Goal: Task Accomplishment & Management: Complete application form

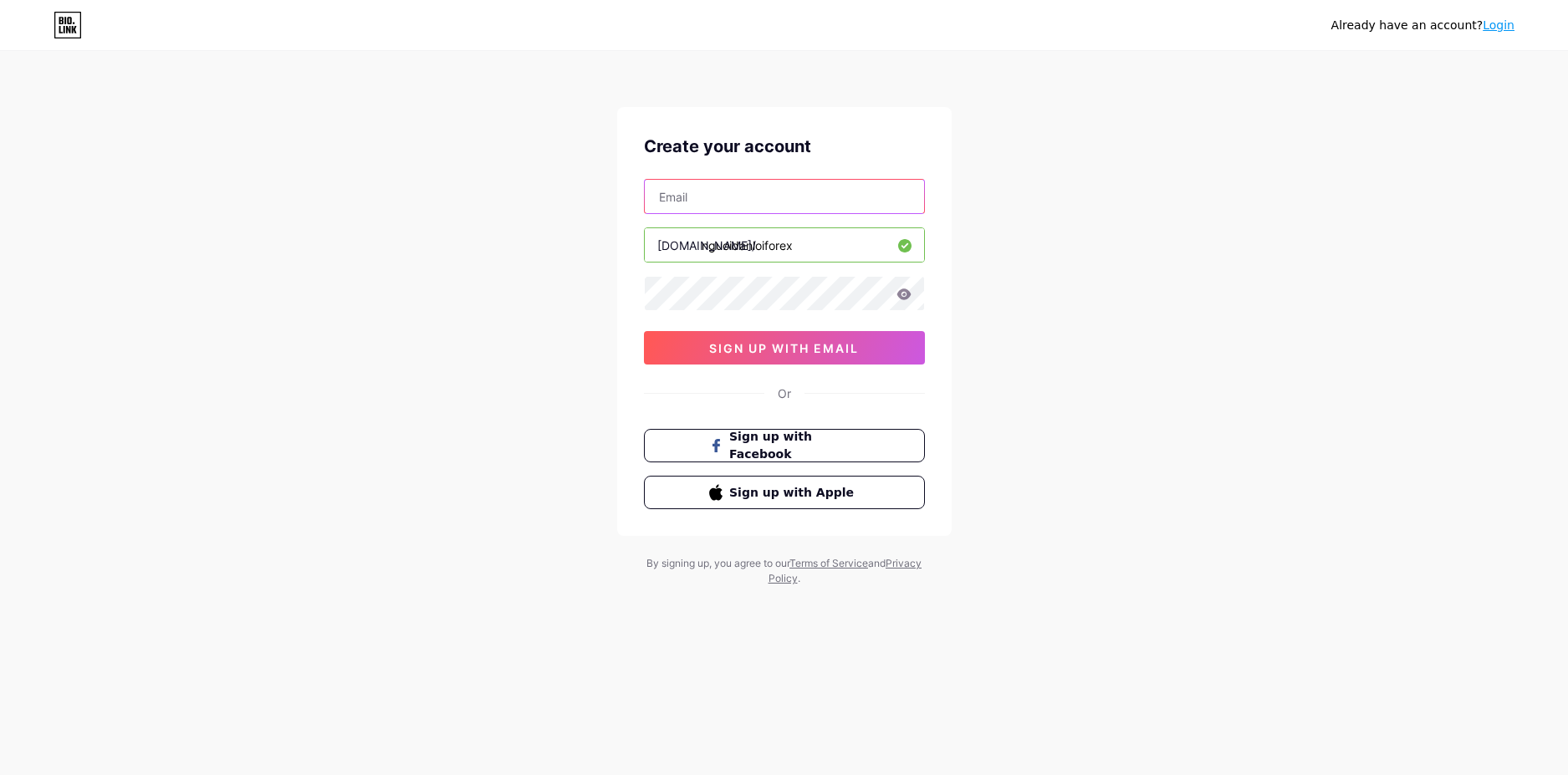
click at [702, 200] on input "text" at bounding box center [784, 196] width 280 height 34
click at [703, 204] on input "text" at bounding box center [784, 196] width 280 height 34
type input "[EMAIL_ADDRESS][DOMAIN_NAME]"
click at [904, 292] on icon at bounding box center [904, 294] width 15 height 12
click at [905, 294] on icon at bounding box center [903, 293] width 14 height 11
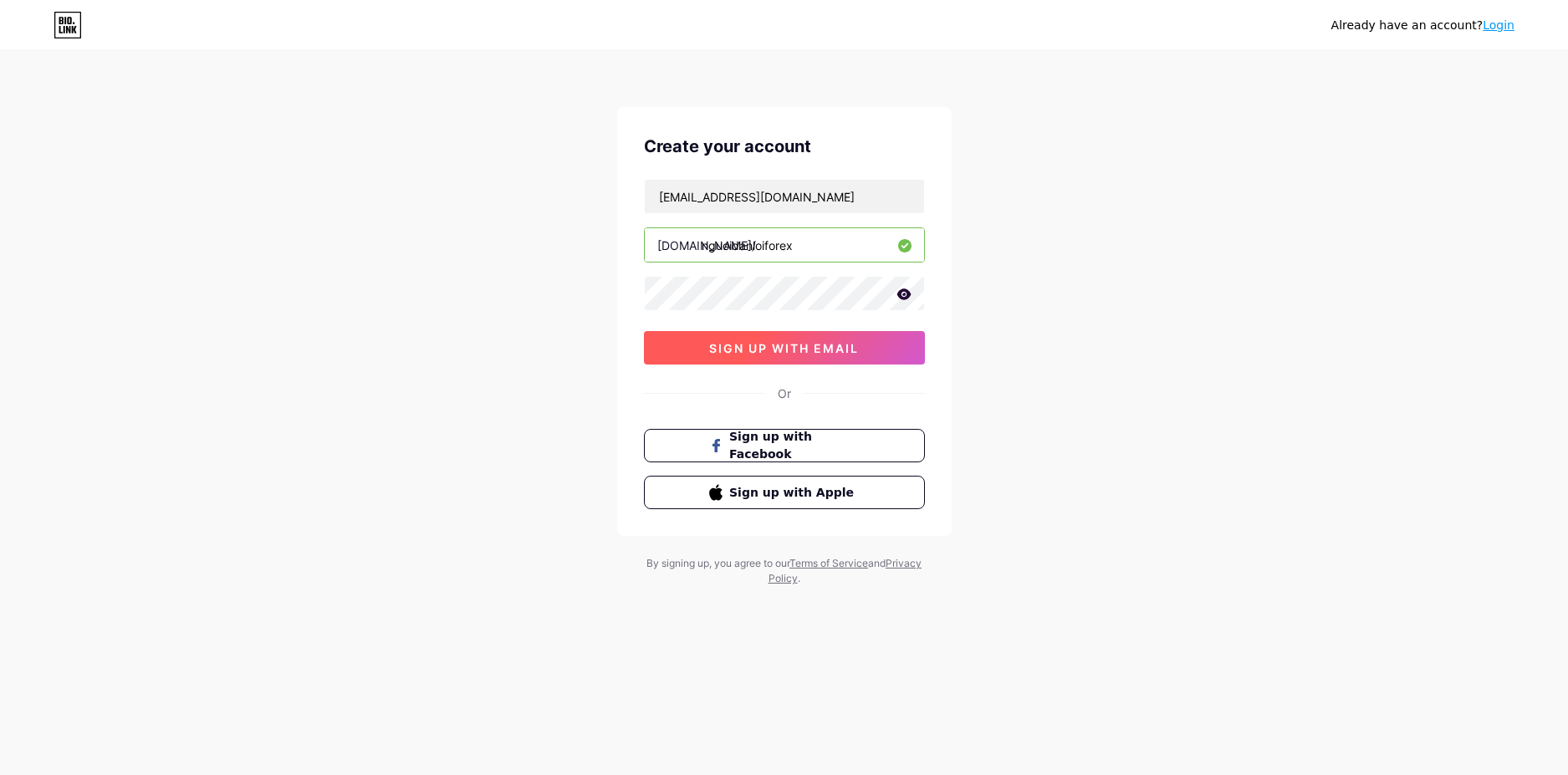
click at [868, 356] on button "sign up with email" at bounding box center [784, 348] width 281 height 34
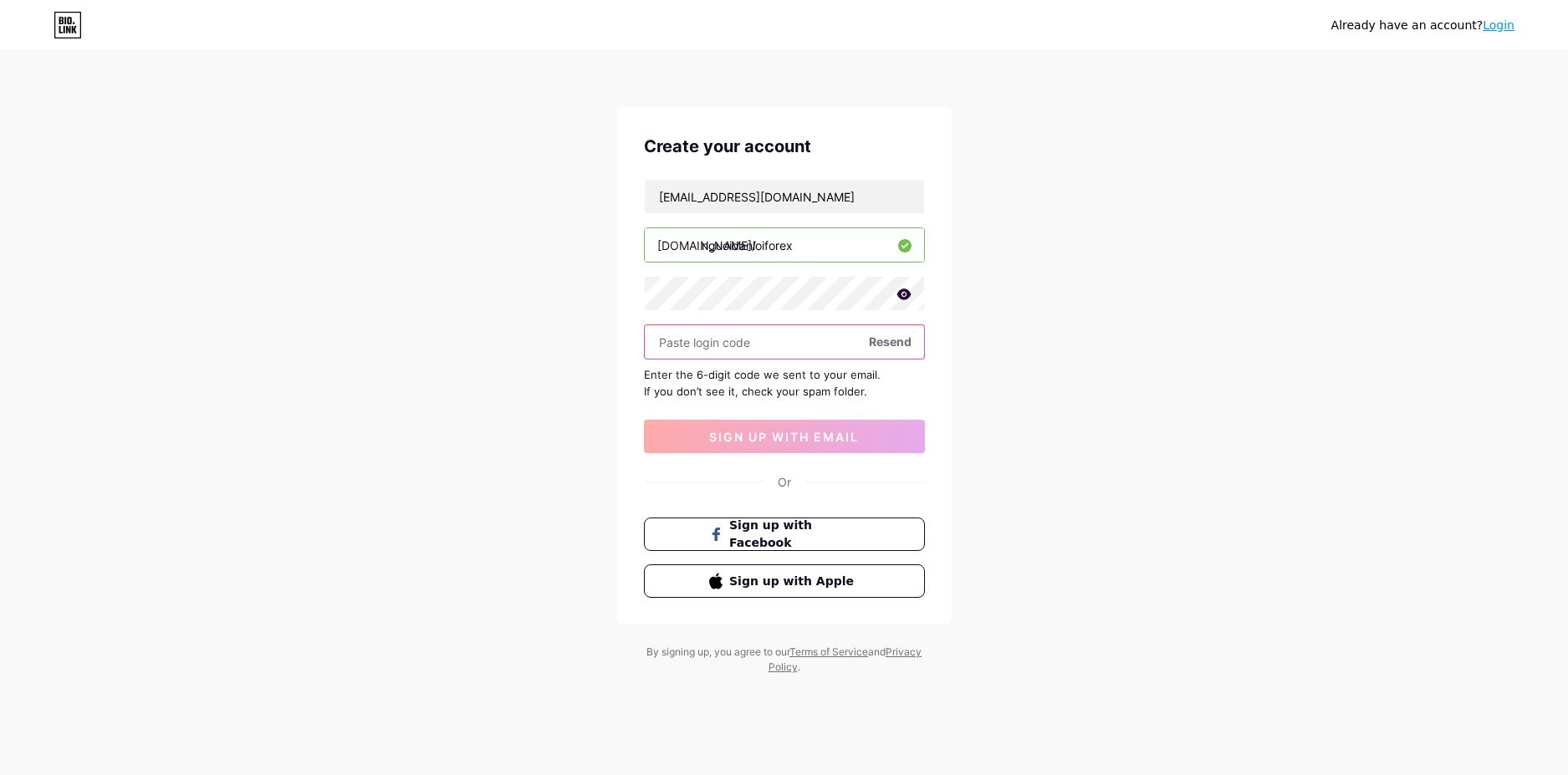
click at [800, 343] on input "text" at bounding box center [784, 342] width 280 height 34
click at [808, 439] on span "sign up with email" at bounding box center [784, 436] width 150 height 14
click at [888, 346] on span "Resend" at bounding box center [890, 341] width 42 height 17
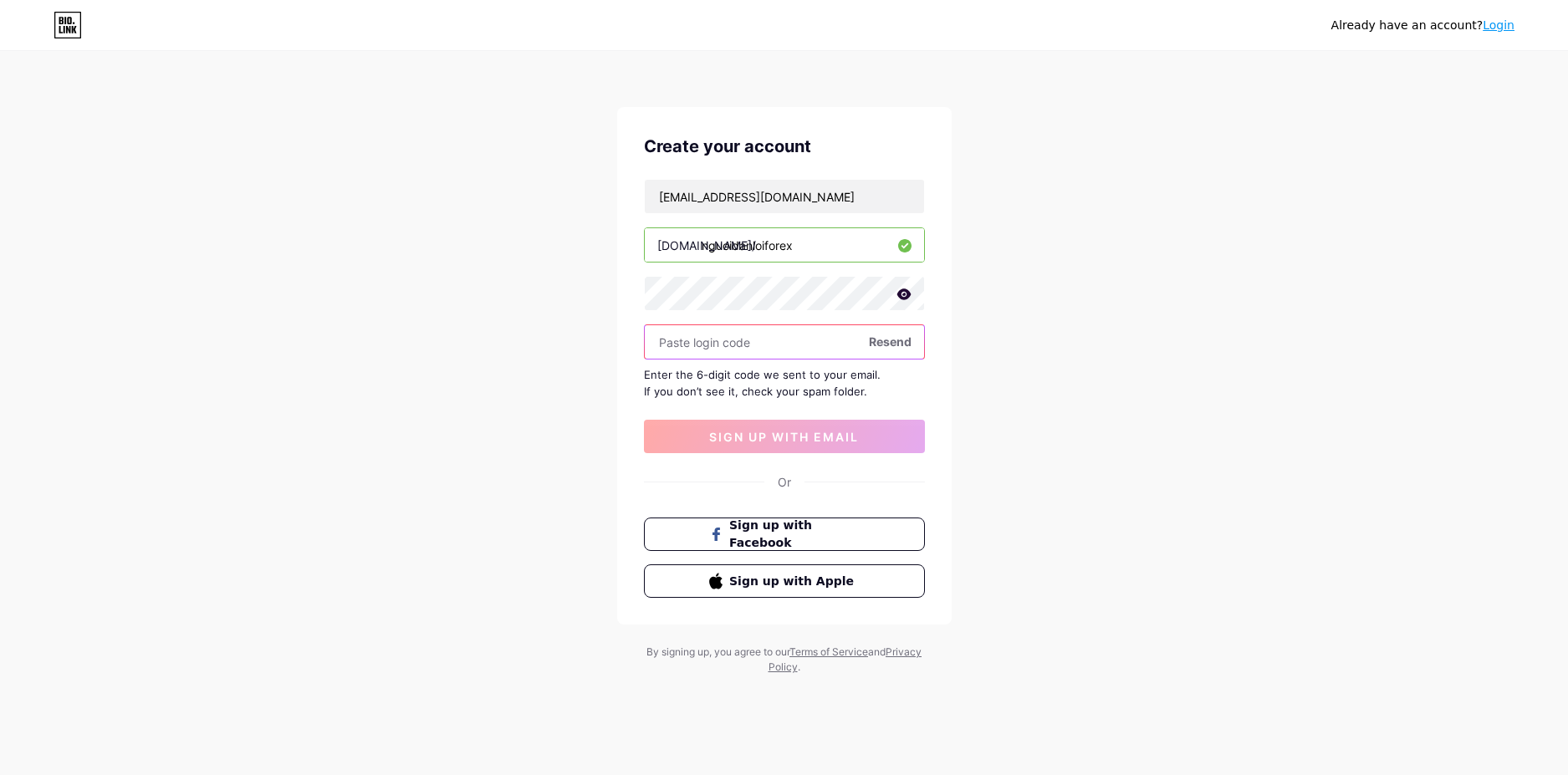
click at [694, 339] on input "text" at bounding box center [784, 342] width 280 height 34
type input "689734"
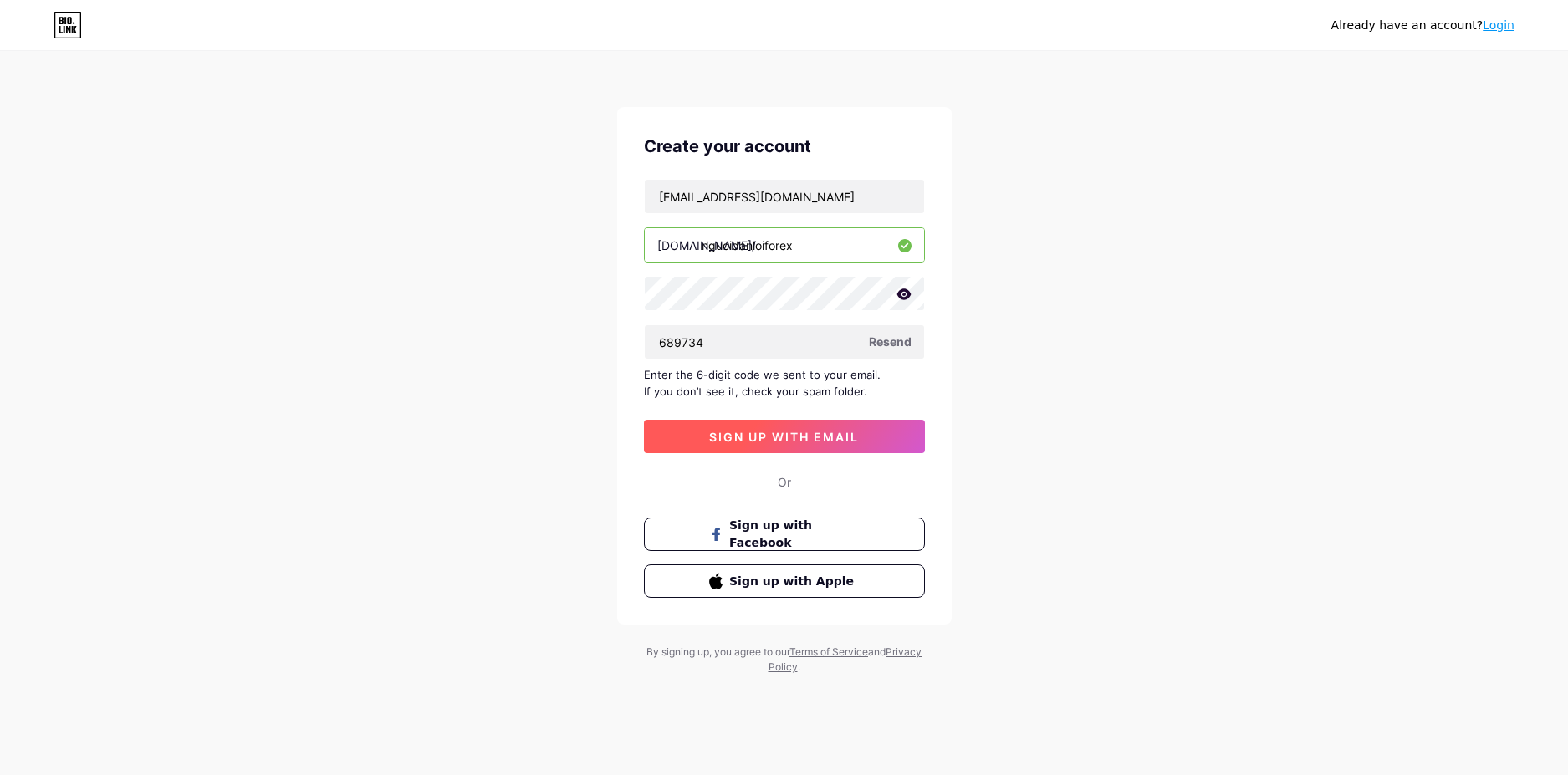
click at [775, 438] on span "sign up with email" at bounding box center [784, 436] width 150 height 14
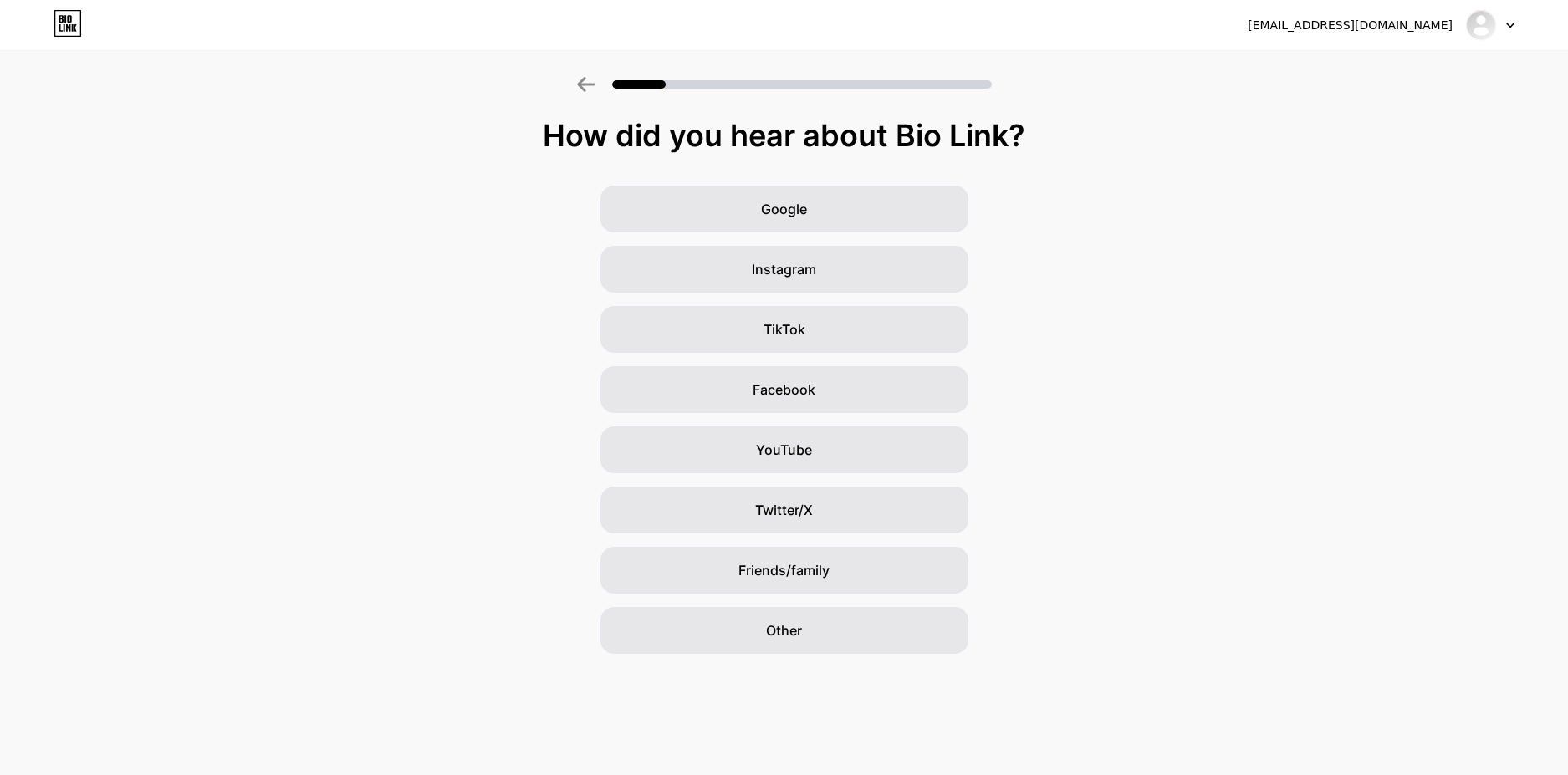
click at [586, 87] on icon at bounding box center [586, 85] width 18 height 15
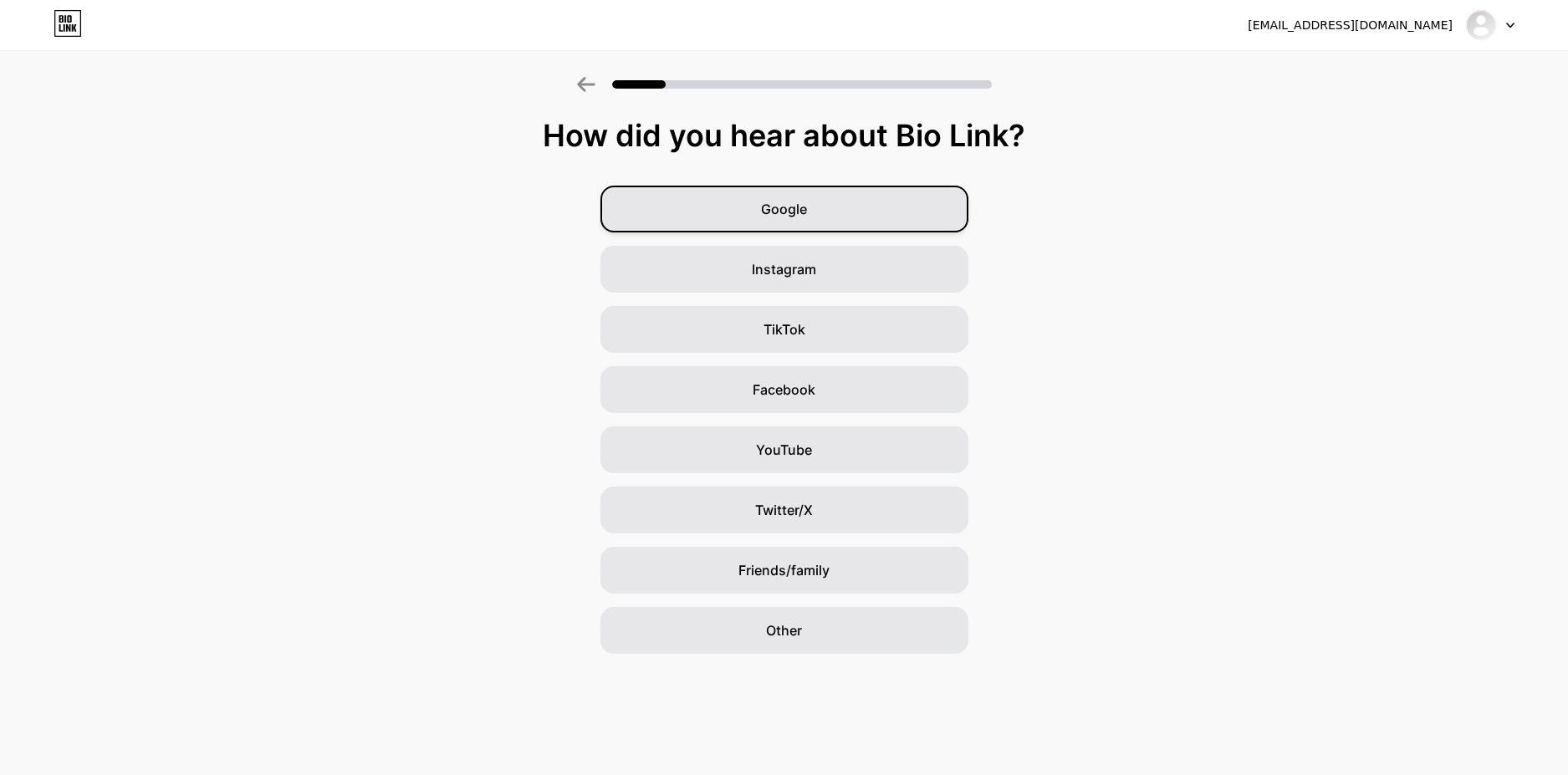
click at [787, 207] on span "Google" at bounding box center [784, 208] width 46 height 20
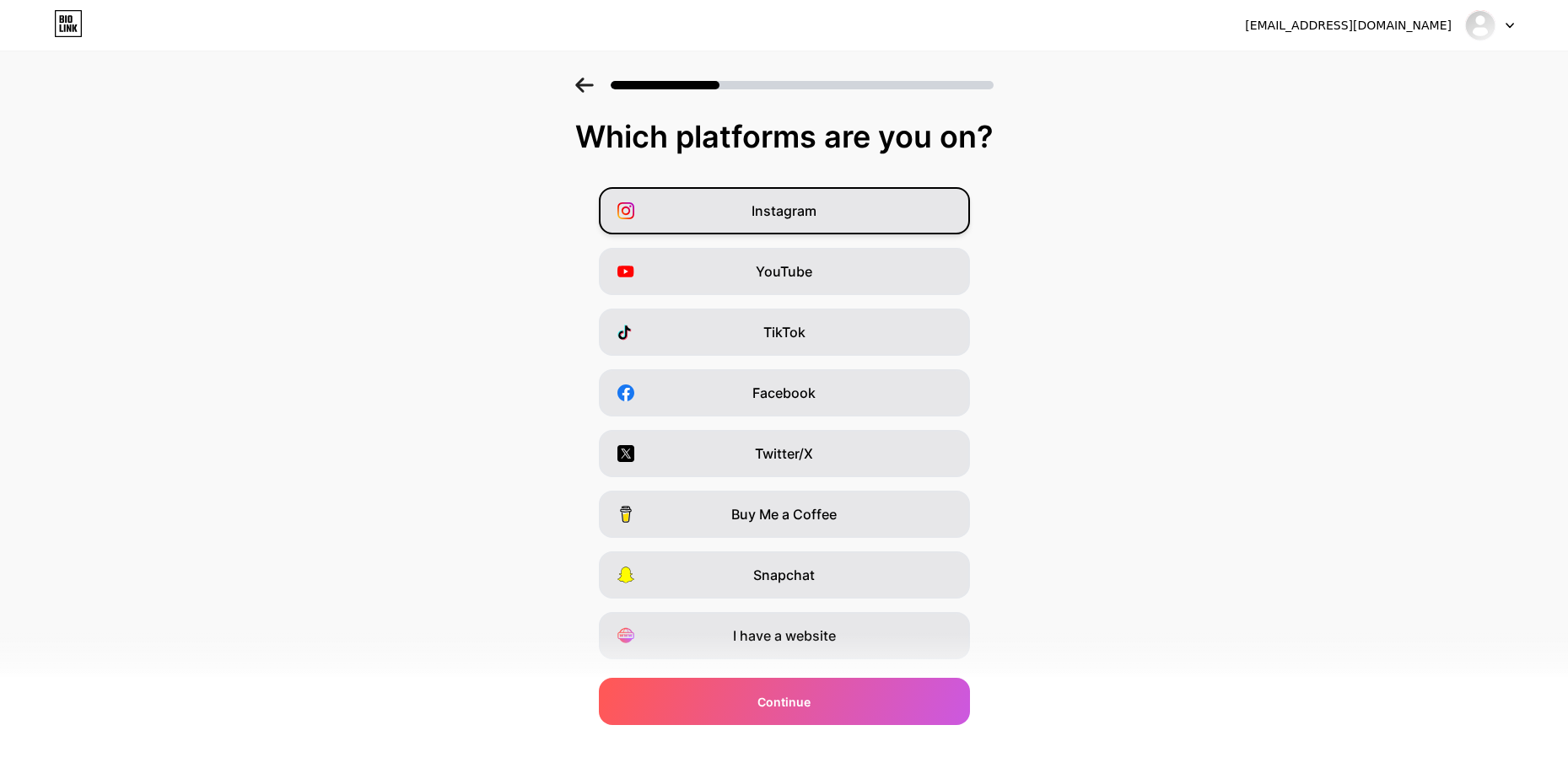
click at [833, 224] on div "Instagram" at bounding box center [784, 210] width 371 height 47
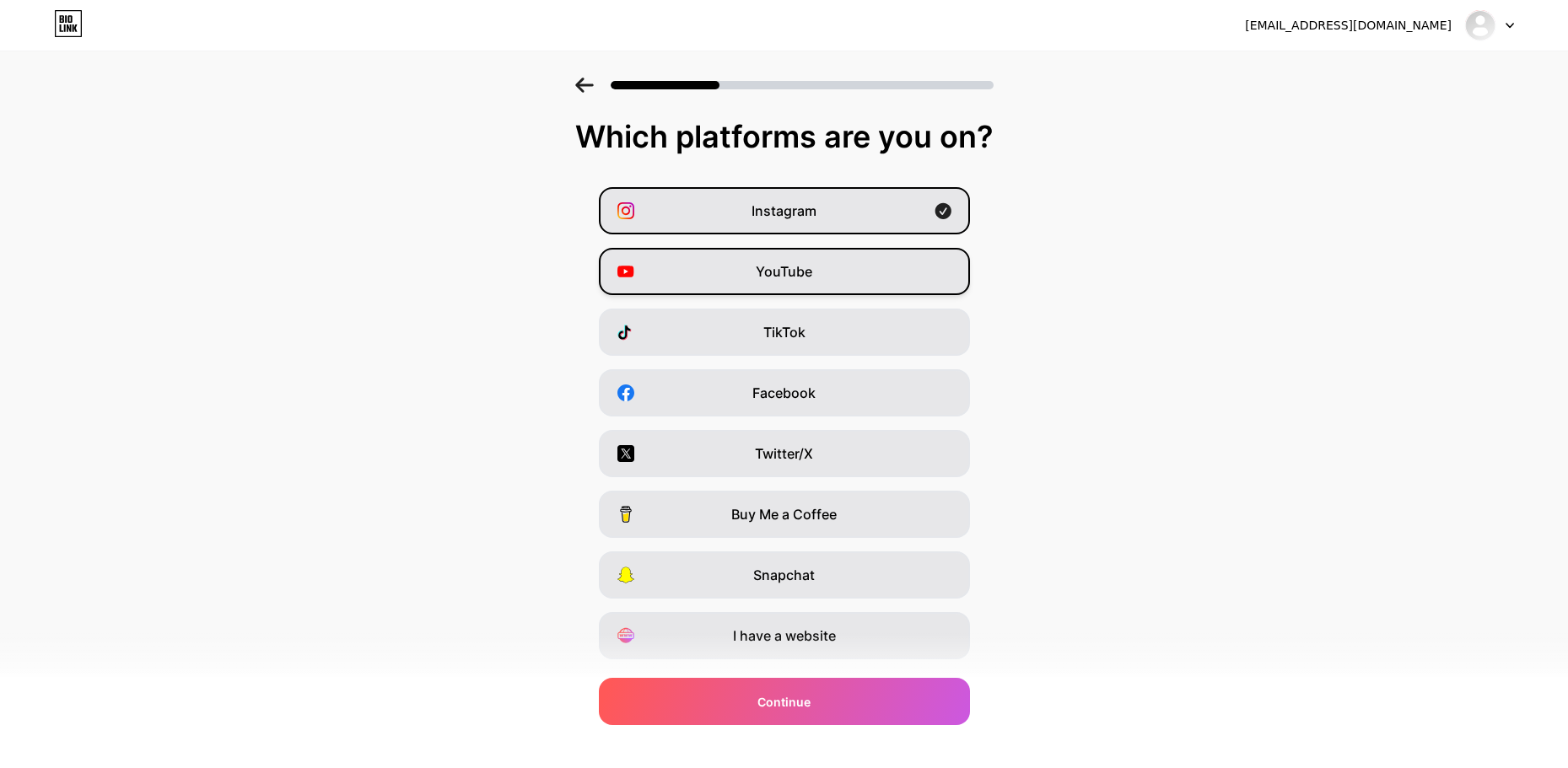
click at [893, 268] on div "YouTube" at bounding box center [784, 271] width 371 height 47
click at [883, 330] on div "TikTok" at bounding box center [784, 332] width 371 height 47
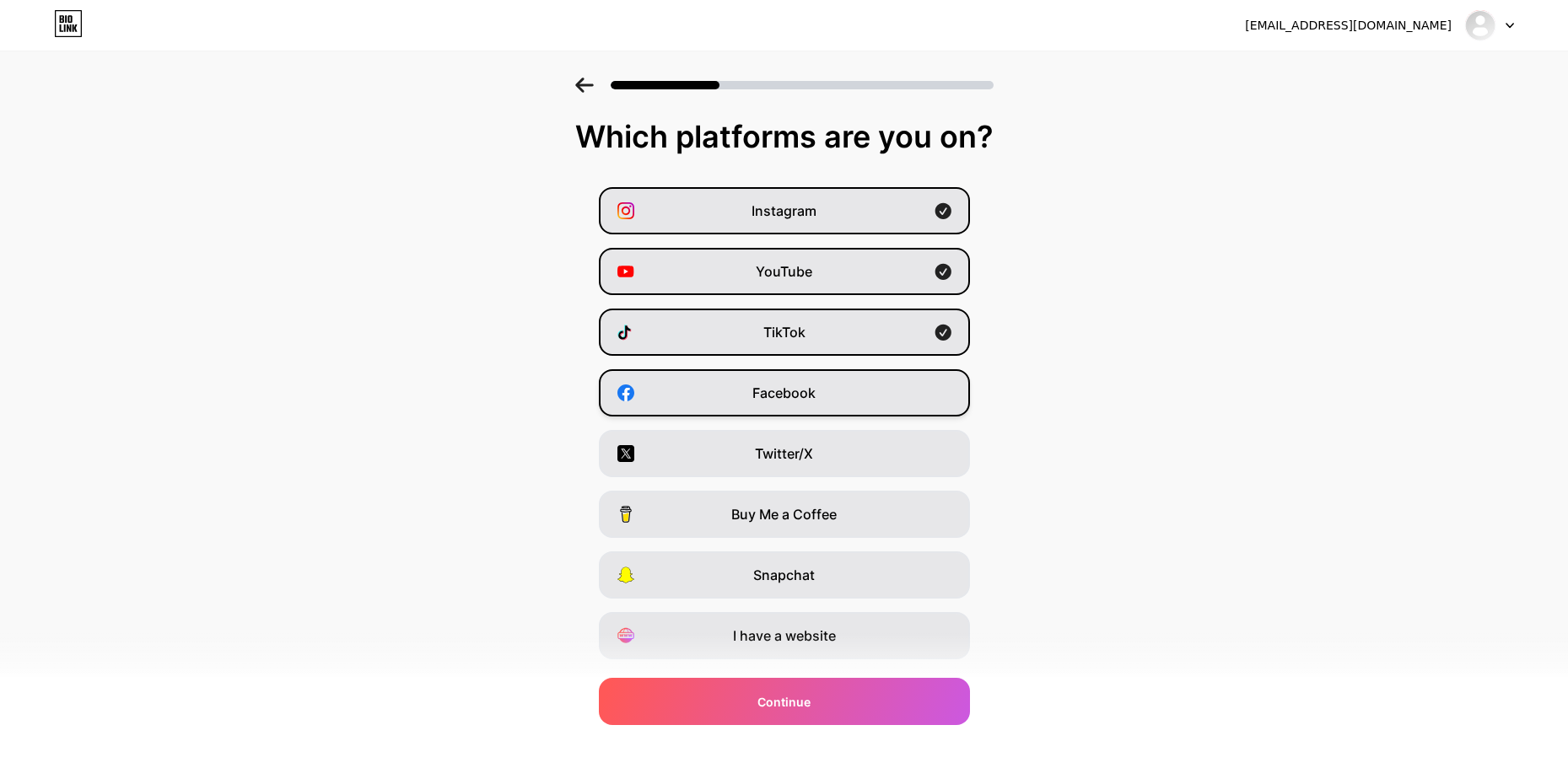
click at [875, 397] on div "Facebook" at bounding box center [784, 392] width 371 height 47
click at [813, 385] on span "Facebook" at bounding box center [783, 392] width 63 height 20
click at [817, 334] on div "TikTok" at bounding box center [784, 332] width 371 height 47
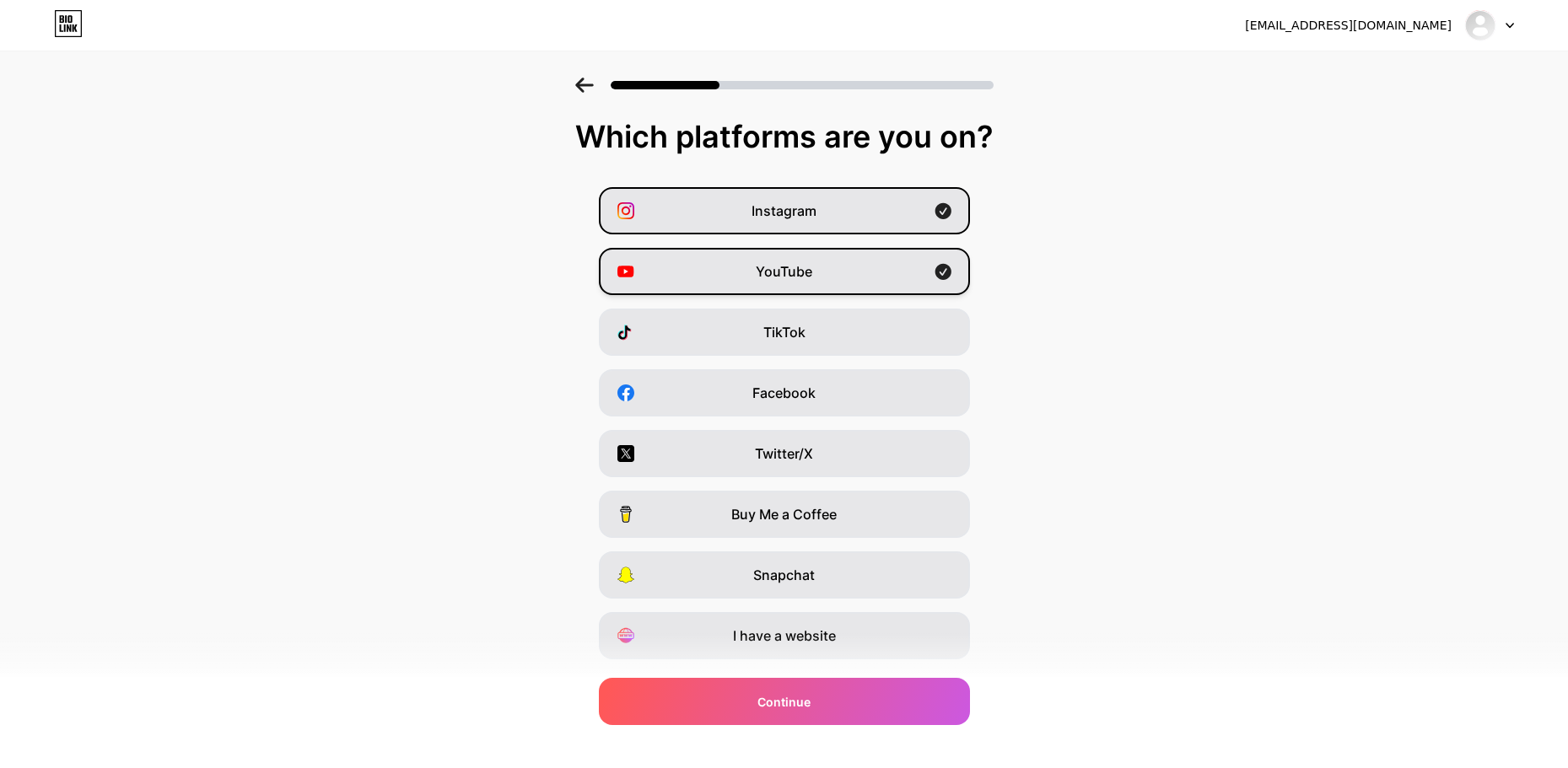
drag, startPoint x: 810, startPoint y: 287, endPoint x: 810, endPoint y: 267, distance: 20.0
click at [810, 285] on div "YouTube" at bounding box center [784, 271] width 371 height 47
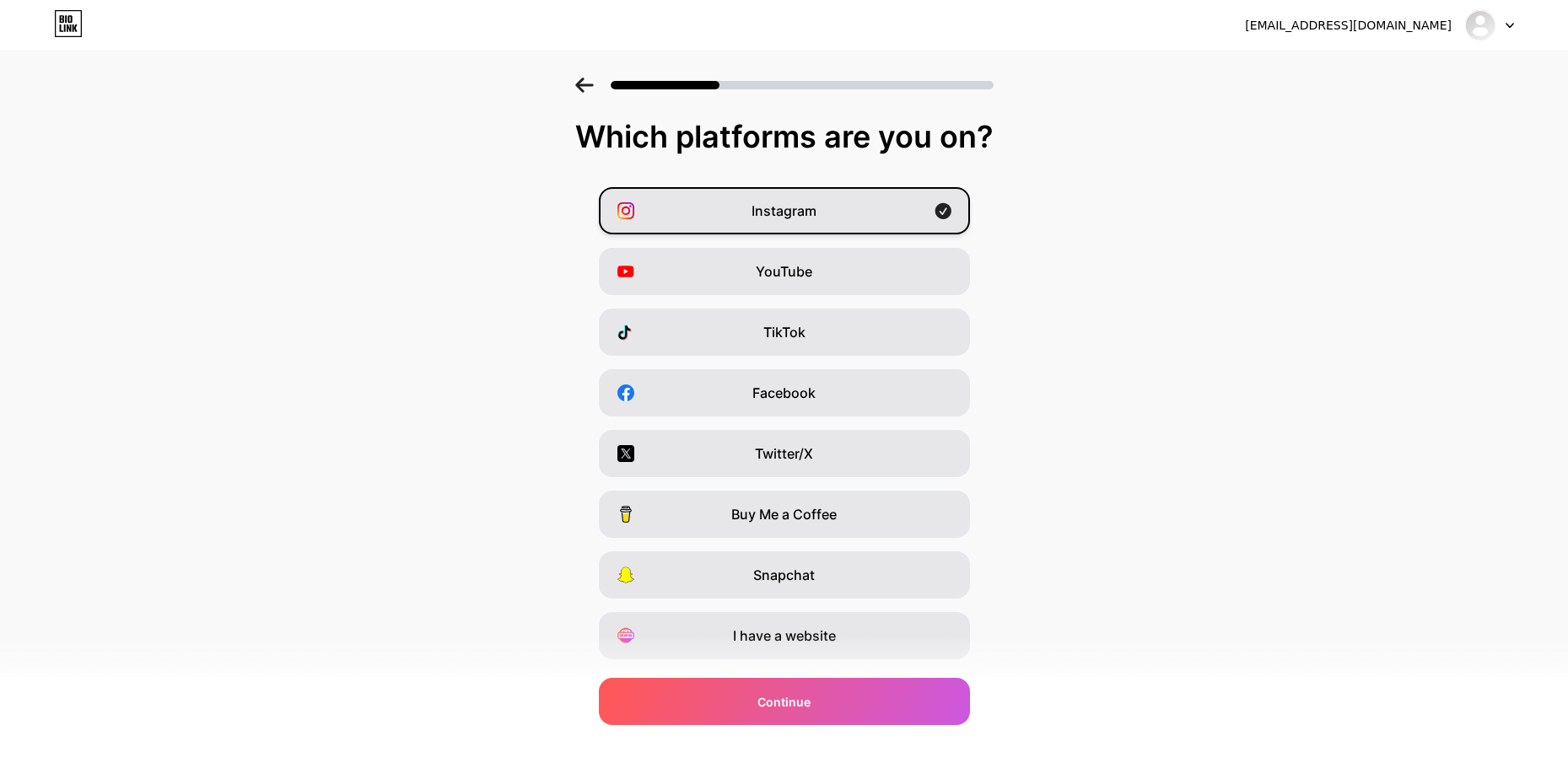
click at [809, 223] on div "Instagram" at bounding box center [784, 210] width 371 height 47
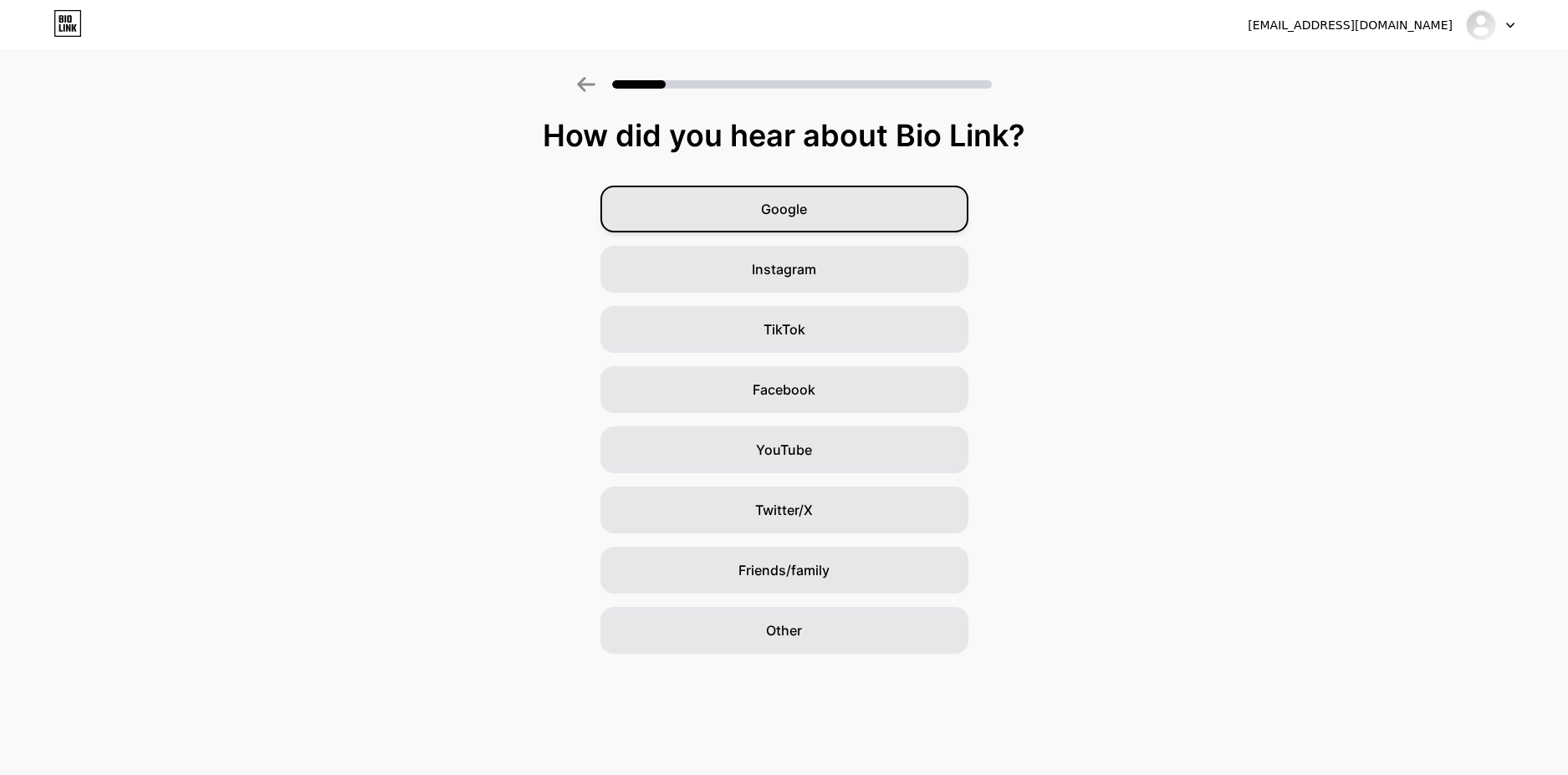
click at [801, 208] on span "Google" at bounding box center [784, 208] width 46 height 20
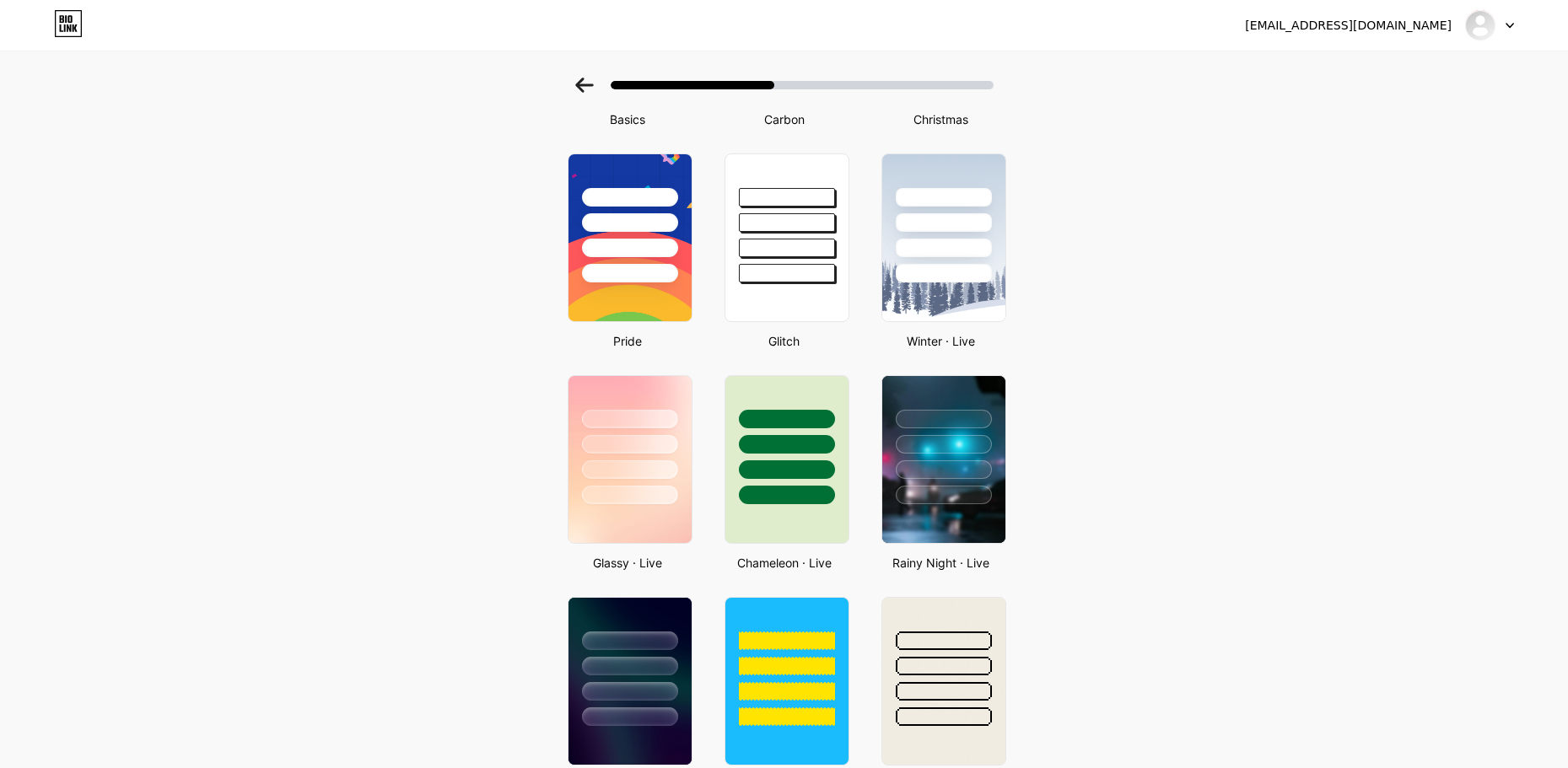
scroll to position [337, 0]
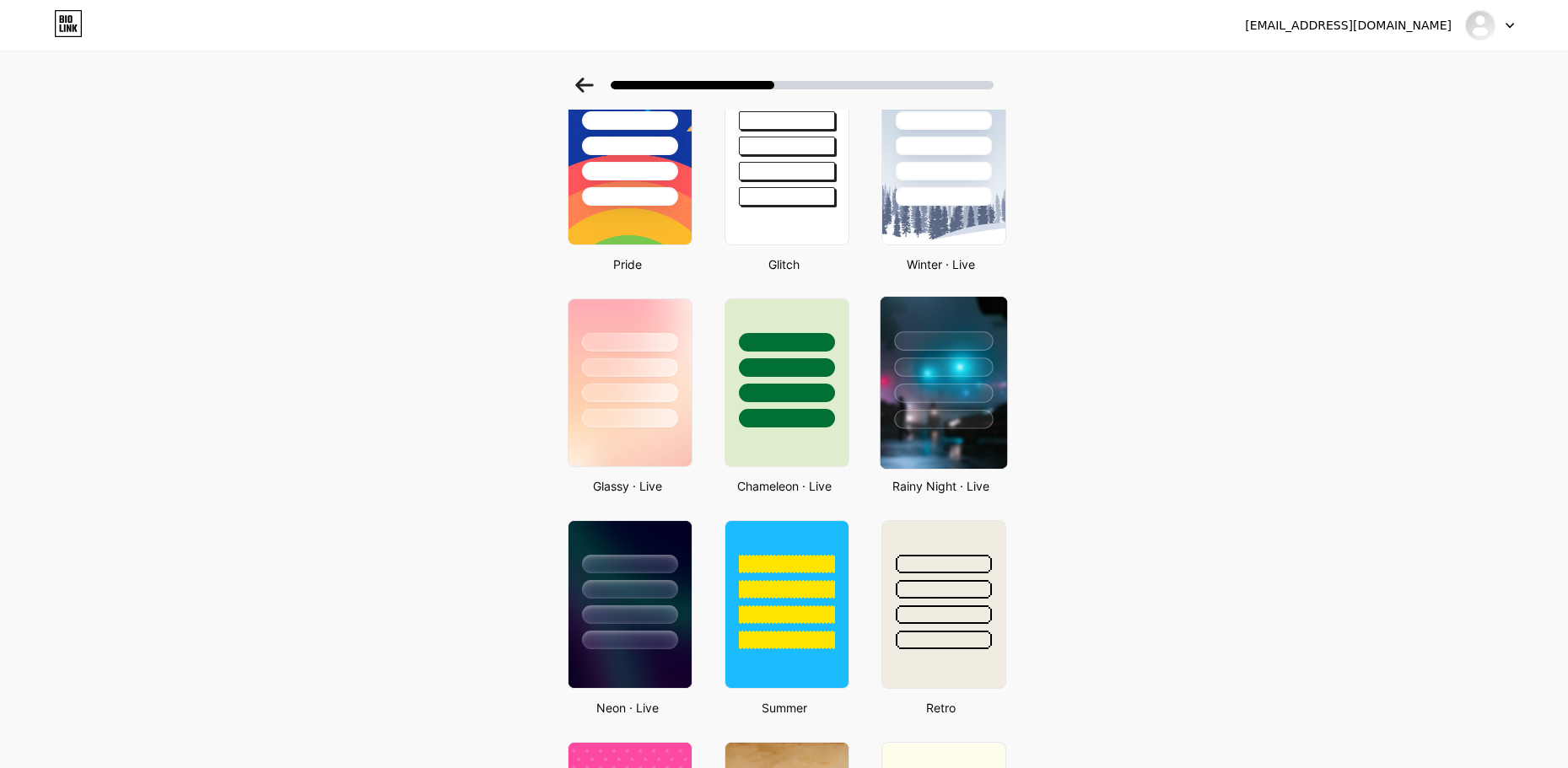
click at [969, 423] on div at bounding box center [944, 419] width 99 height 19
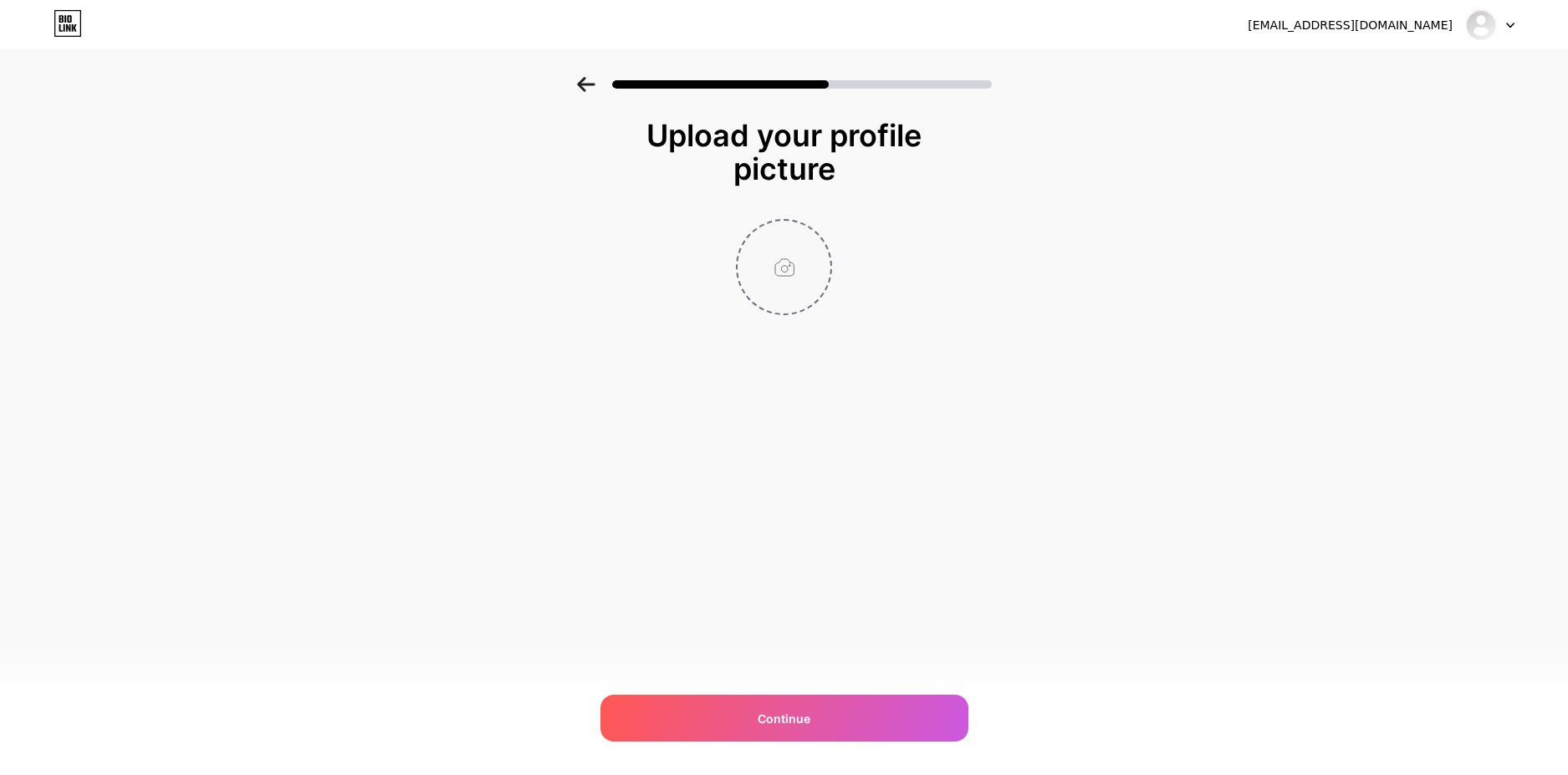
click at [800, 294] on input "file" at bounding box center [784, 267] width 93 height 93
click at [815, 719] on div "Continue" at bounding box center [784, 717] width 368 height 47
click at [942, 371] on div "Upload your profile picture Please upload a profile image Continue" at bounding box center [784, 270] width 334 height 302
click at [577, 85] on icon at bounding box center [586, 85] width 17 height 15
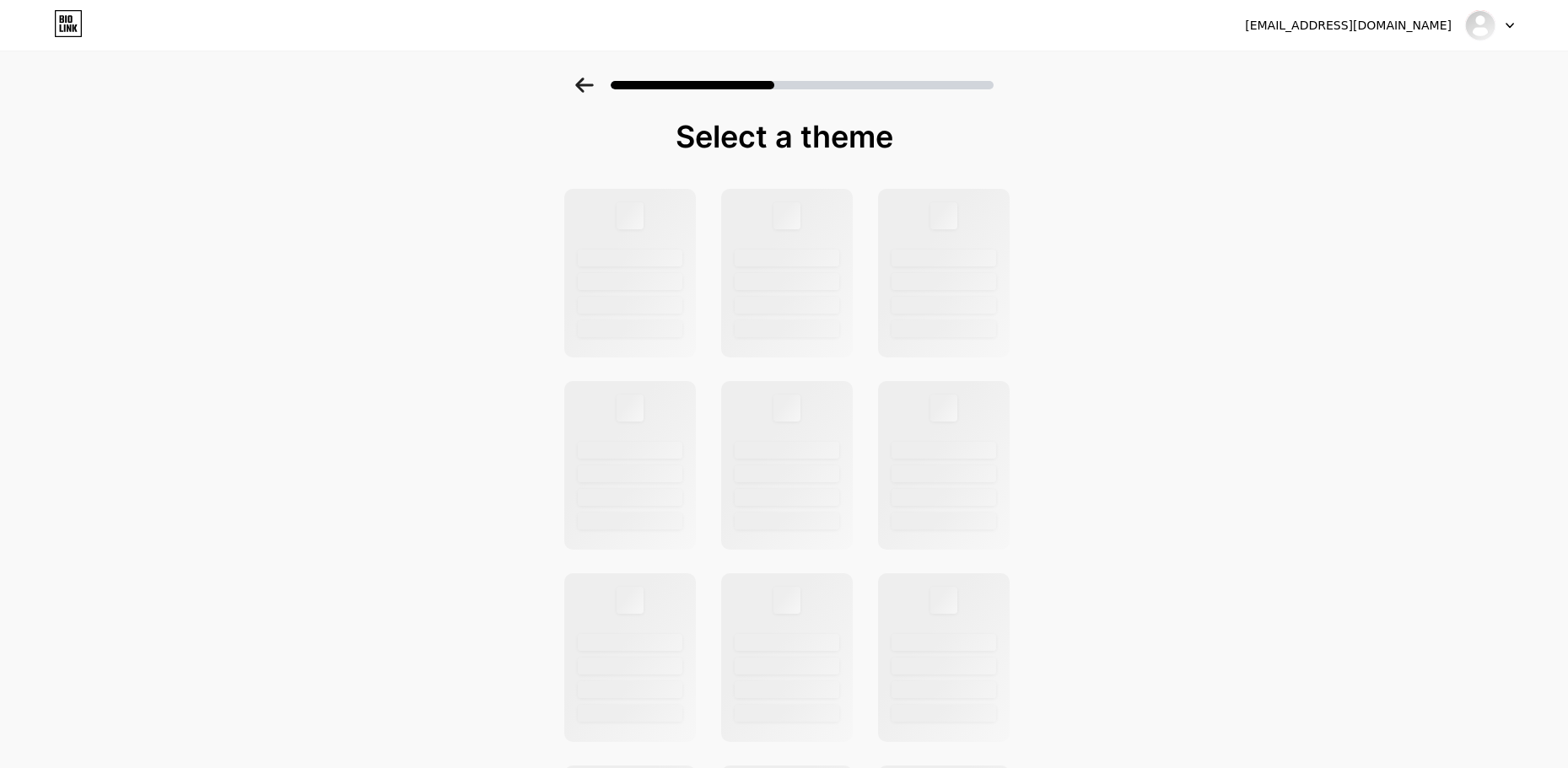
click at [582, 85] on icon at bounding box center [584, 85] width 17 height 15
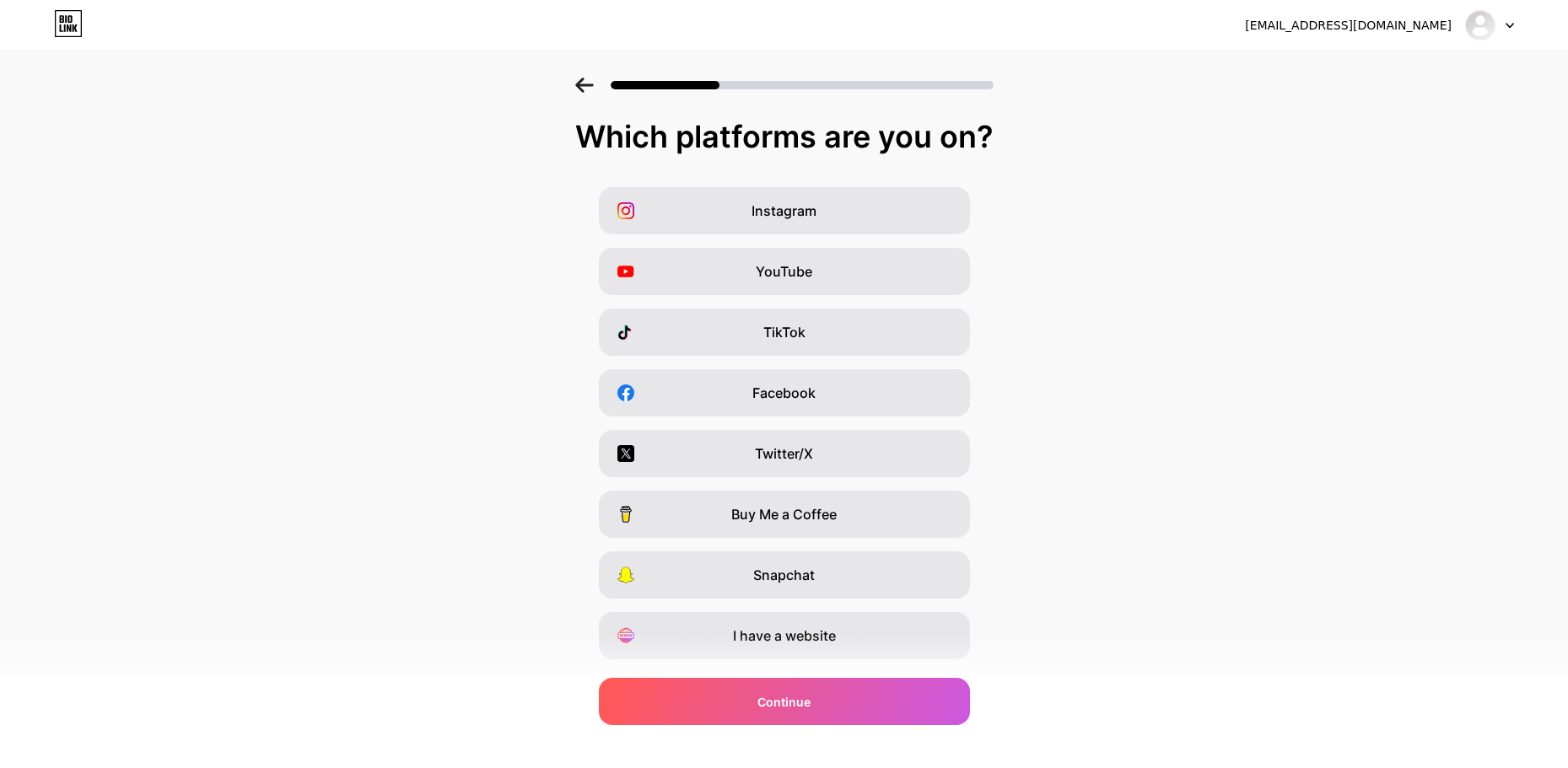
drag, startPoint x: 838, startPoint y: 214, endPoint x: 1301, endPoint y: 341, distance: 480.1
click at [1301, 341] on div "Instagram YouTube TikTok Facebook Twitter/X Buy Me a Coffee Snapchat I have a w…" at bounding box center [784, 422] width 1552 height 472
click at [814, 215] on span "Instagram" at bounding box center [784, 210] width 65 height 20
click at [808, 211] on span "Instagram" at bounding box center [784, 210] width 65 height 20
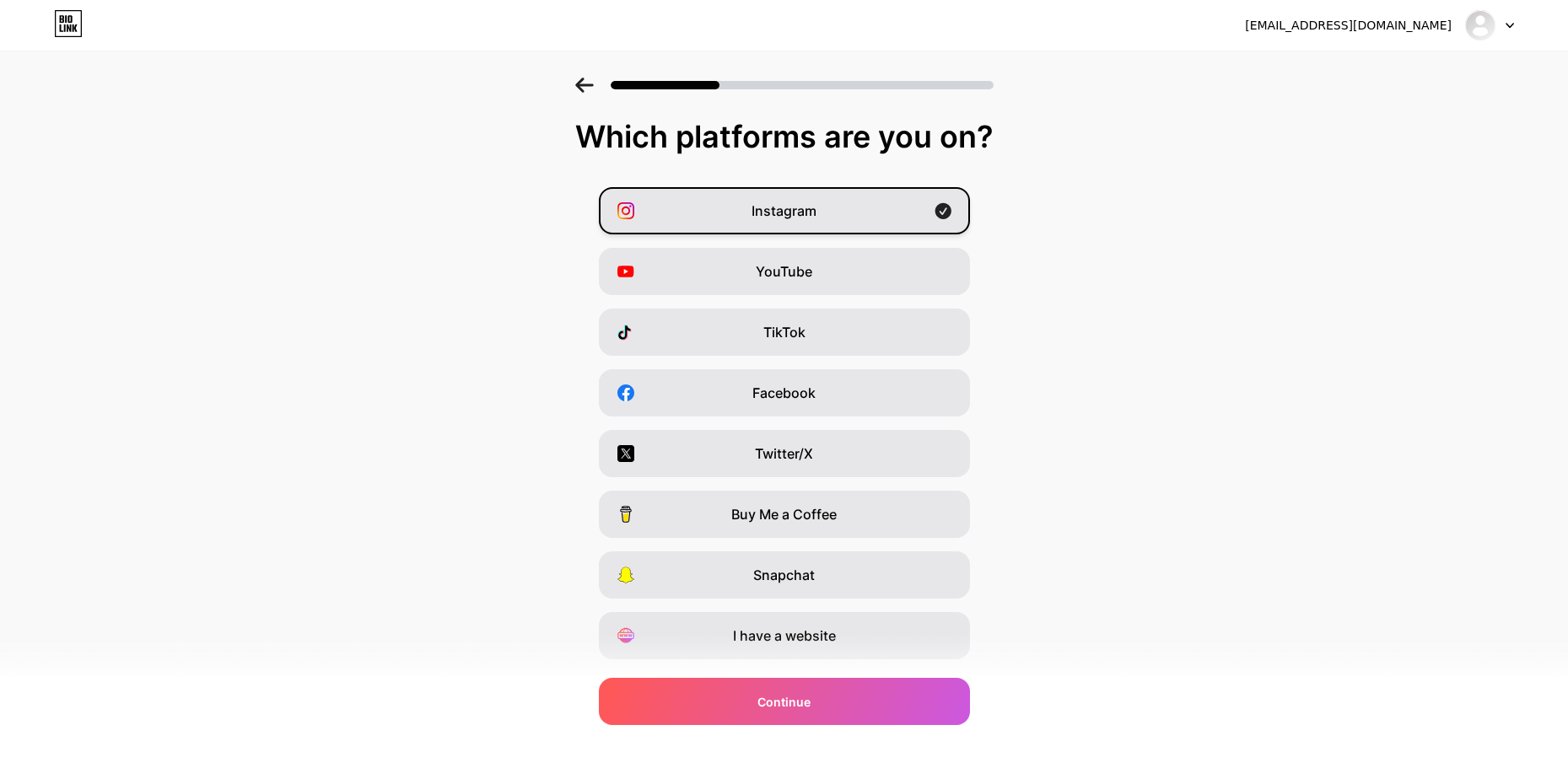
click at [832, 214] on div "Instagram" at bounding box center [784, 210] width 371 height 47
click at [951, 214] on icon at bounding box center [942, 211] width 16 height 16
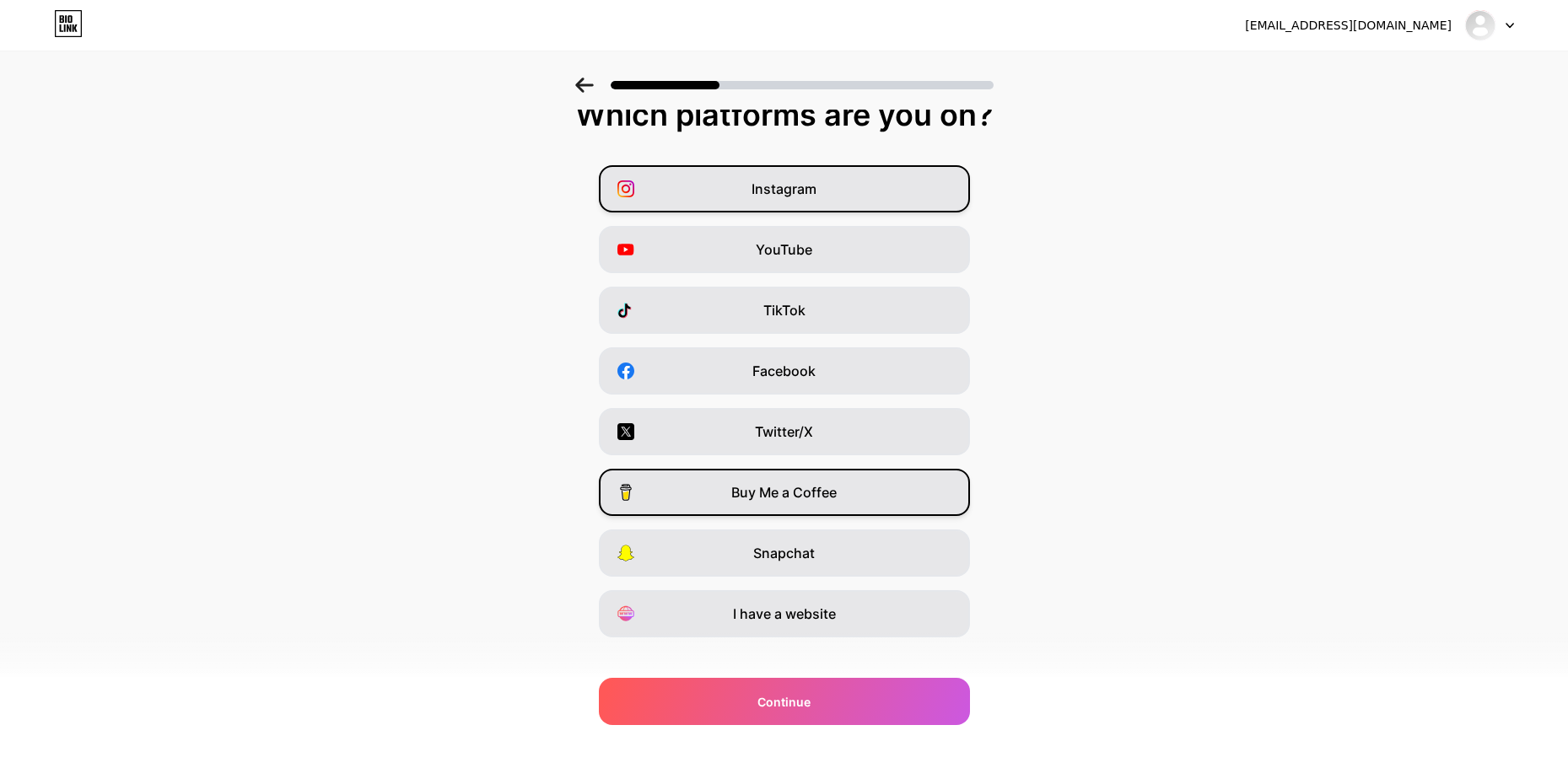
scroll to position [43, 0]
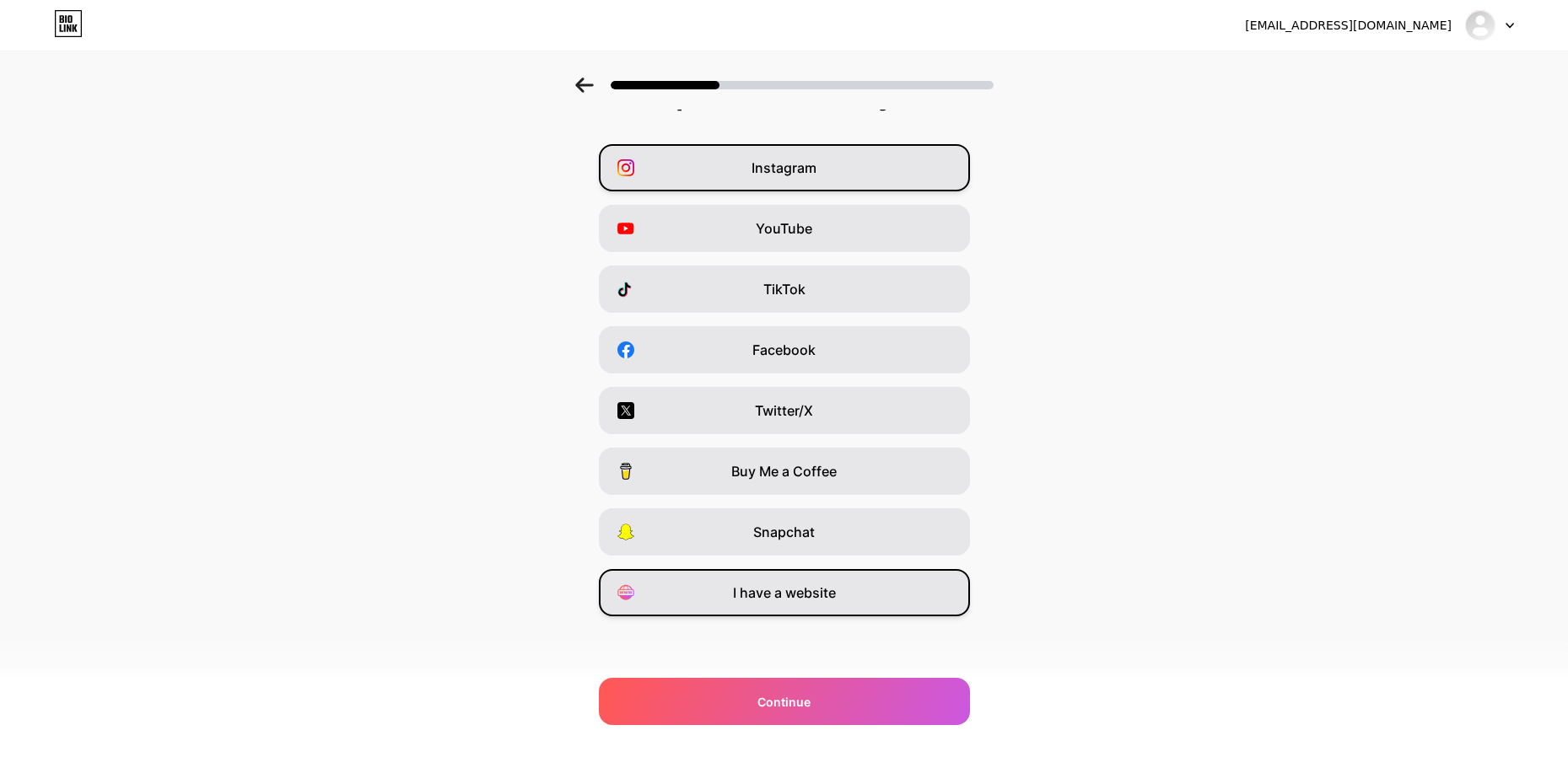
click at [816, 590] on span "I have a website" at bounding box center [784, 592] width 103 height 20
click at [852, 597] on div "I have a website" at bounding box center [784, 593] width 371 height 47
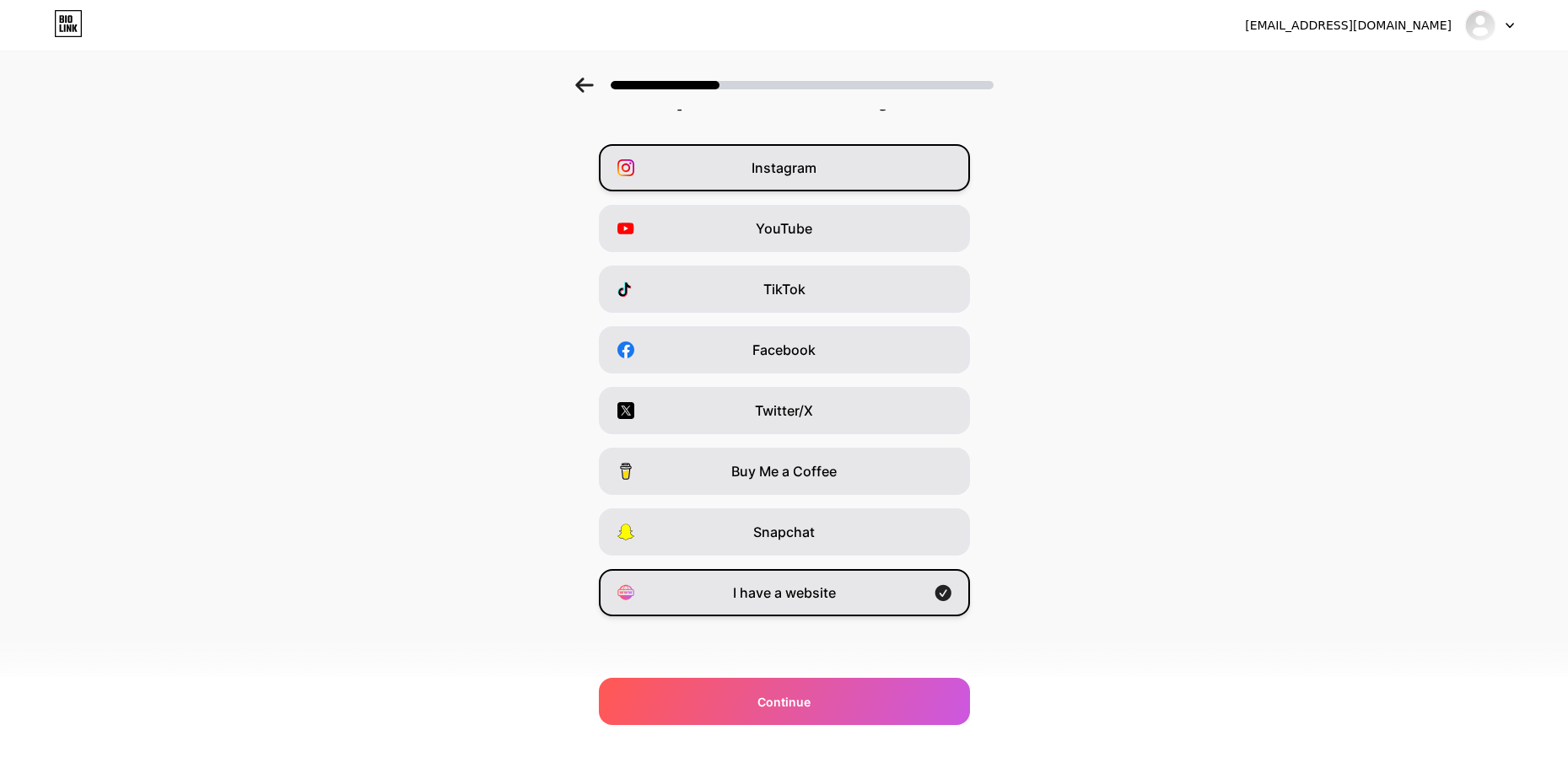
click at [852, 597] on div "I have a website" at bounding box center [784, 593] width 371 height 47
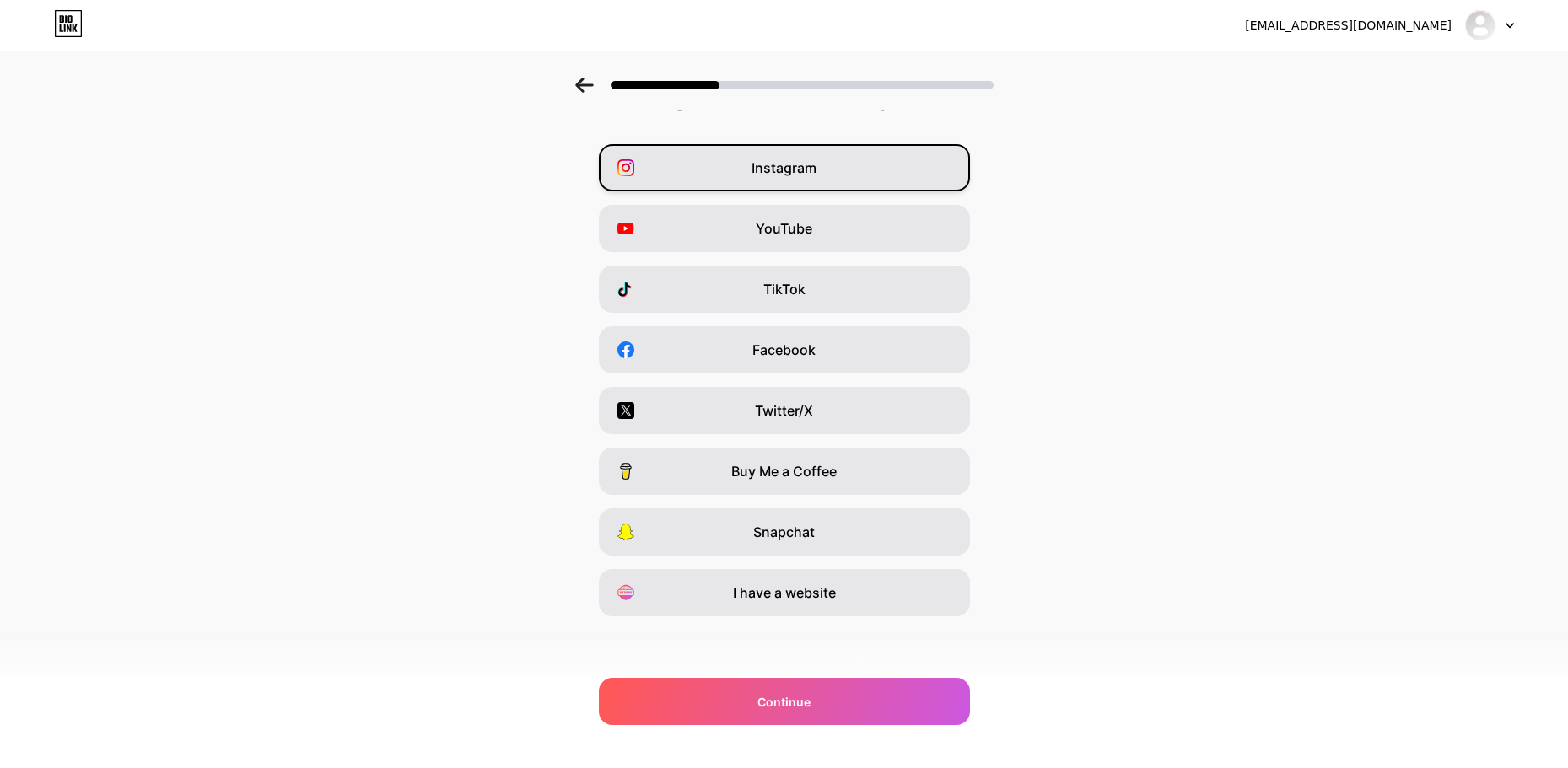
drag, startPoint x: 839, startPoint y: 591, endPoint x: 1082, endPoint y: 309, distance: 372.3
click at [1082, 309] on div "Instagram YouTube TikTok Facebook Twitter/X Buy Me a Coffee Snapchat I have a w…" at bounding box center [784, 380] width 1552 height 472
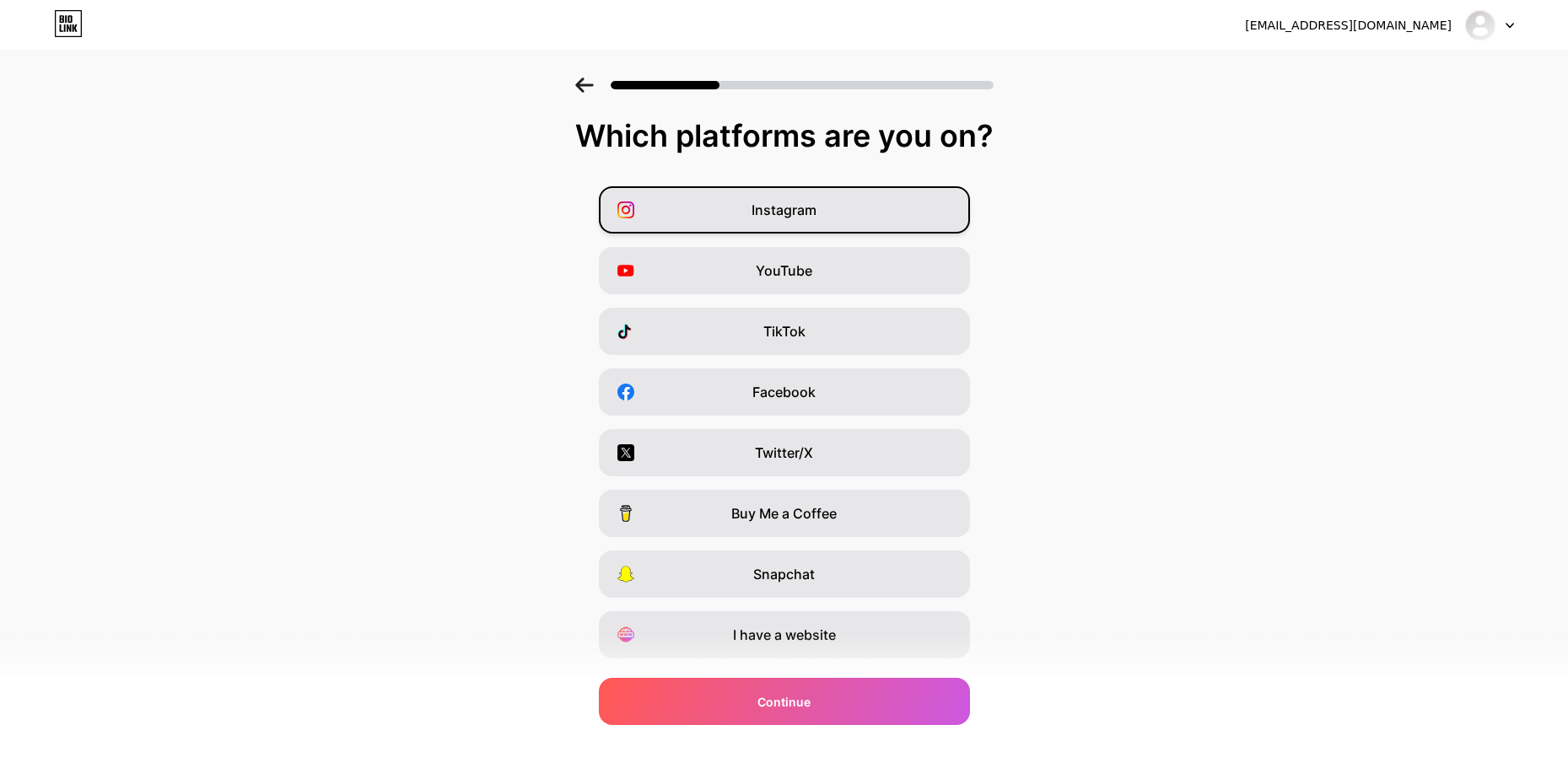
scroll to position [0, 0]
click at [792, 211] on span "Instagram" at bounding box center [784, 210] width 65 height 20
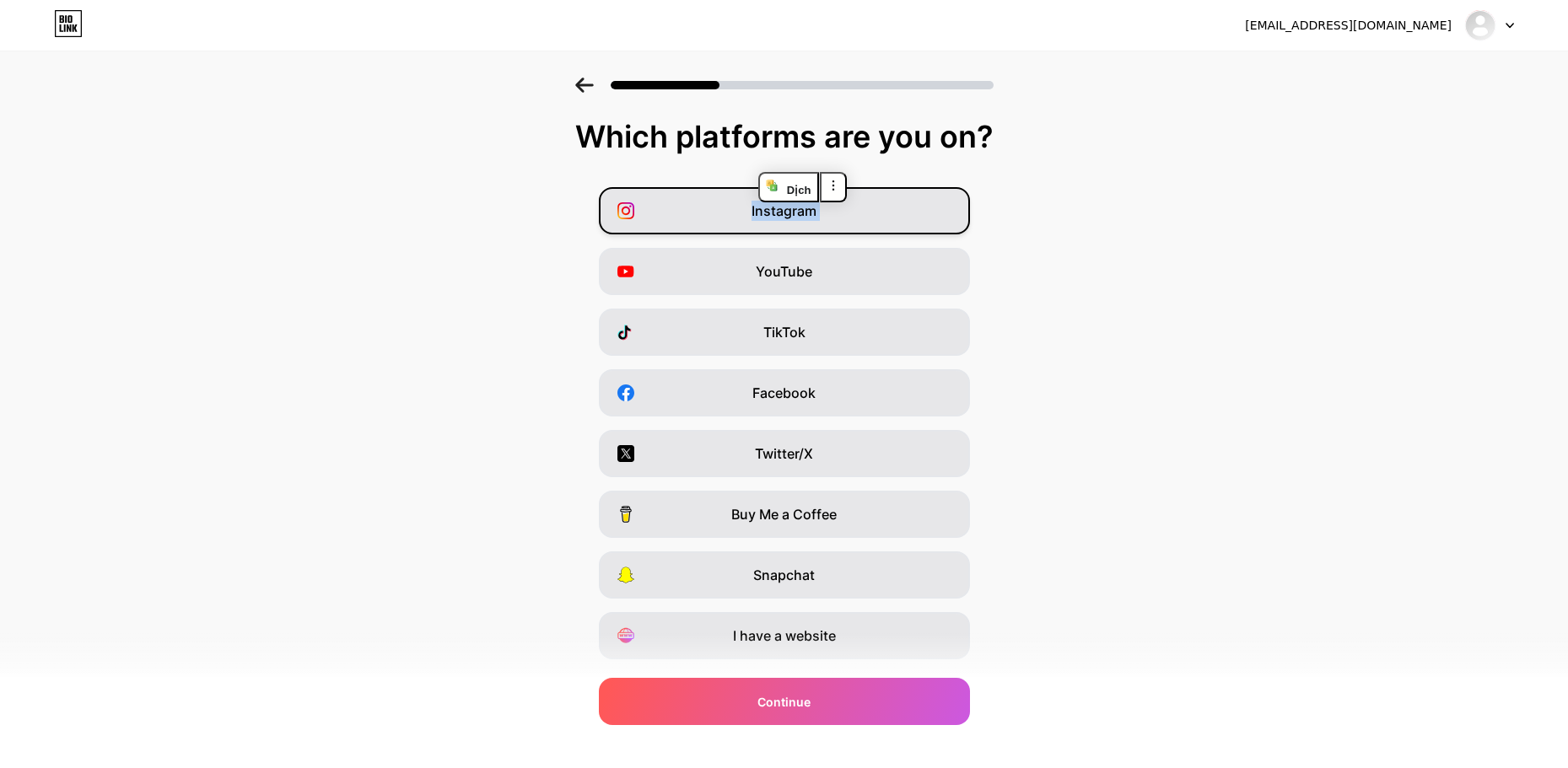
click at [792, 211] on span "Instagram" at bounding box center [784, 210] width 65 height 20
click at [824, 184] on button at bounding box center [833, 187] width 27 height 30
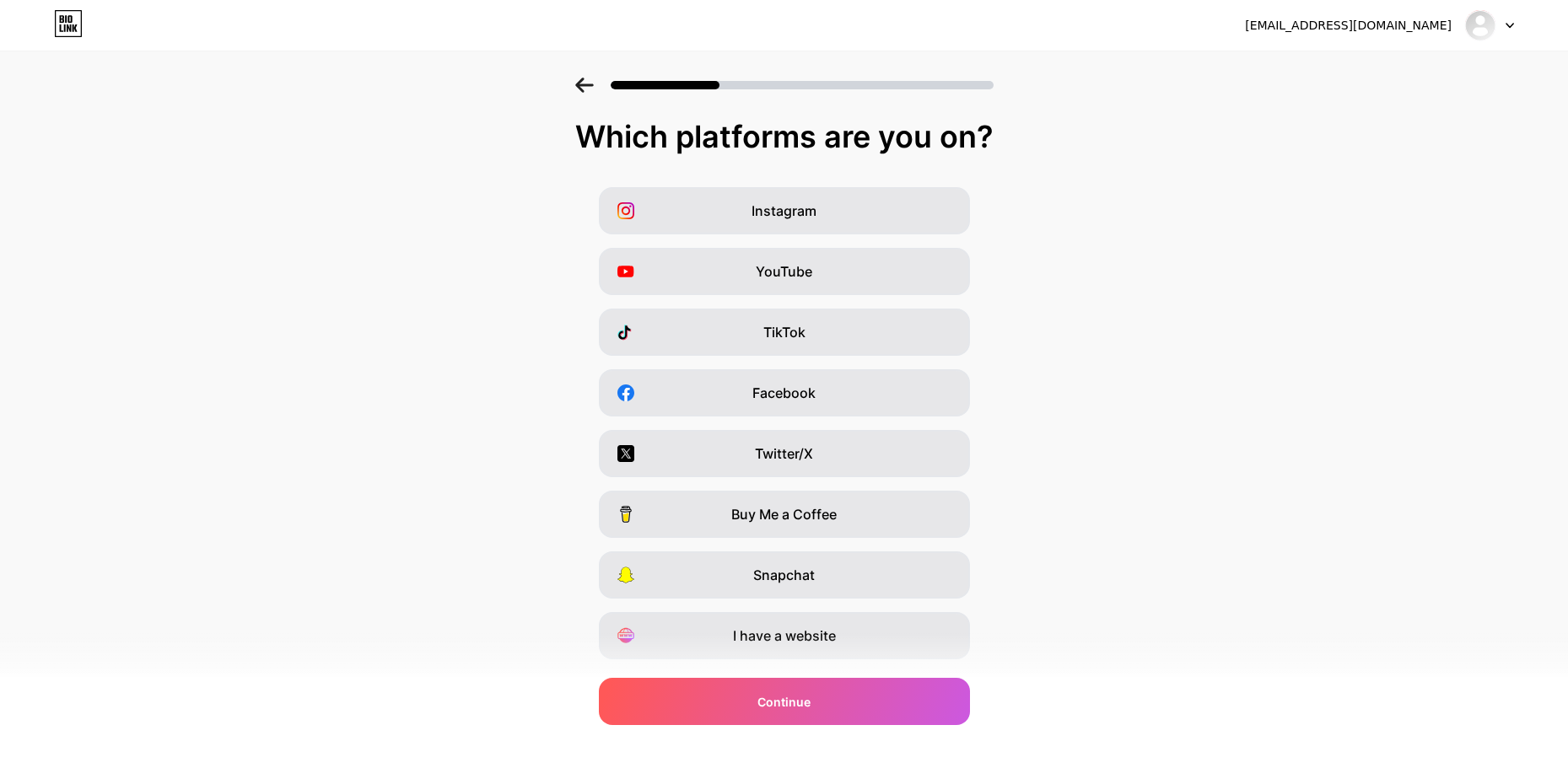
click at [1219, 368] on div "Instagram YouTube TikTok Facebook Twitter/X Buy Me a Coffee Snapchat I have a w…" at bounding box center [784, 422] width 1552 height 472
click at [593, 84] on icon at bounding box center [584, 85] width 17 height 15
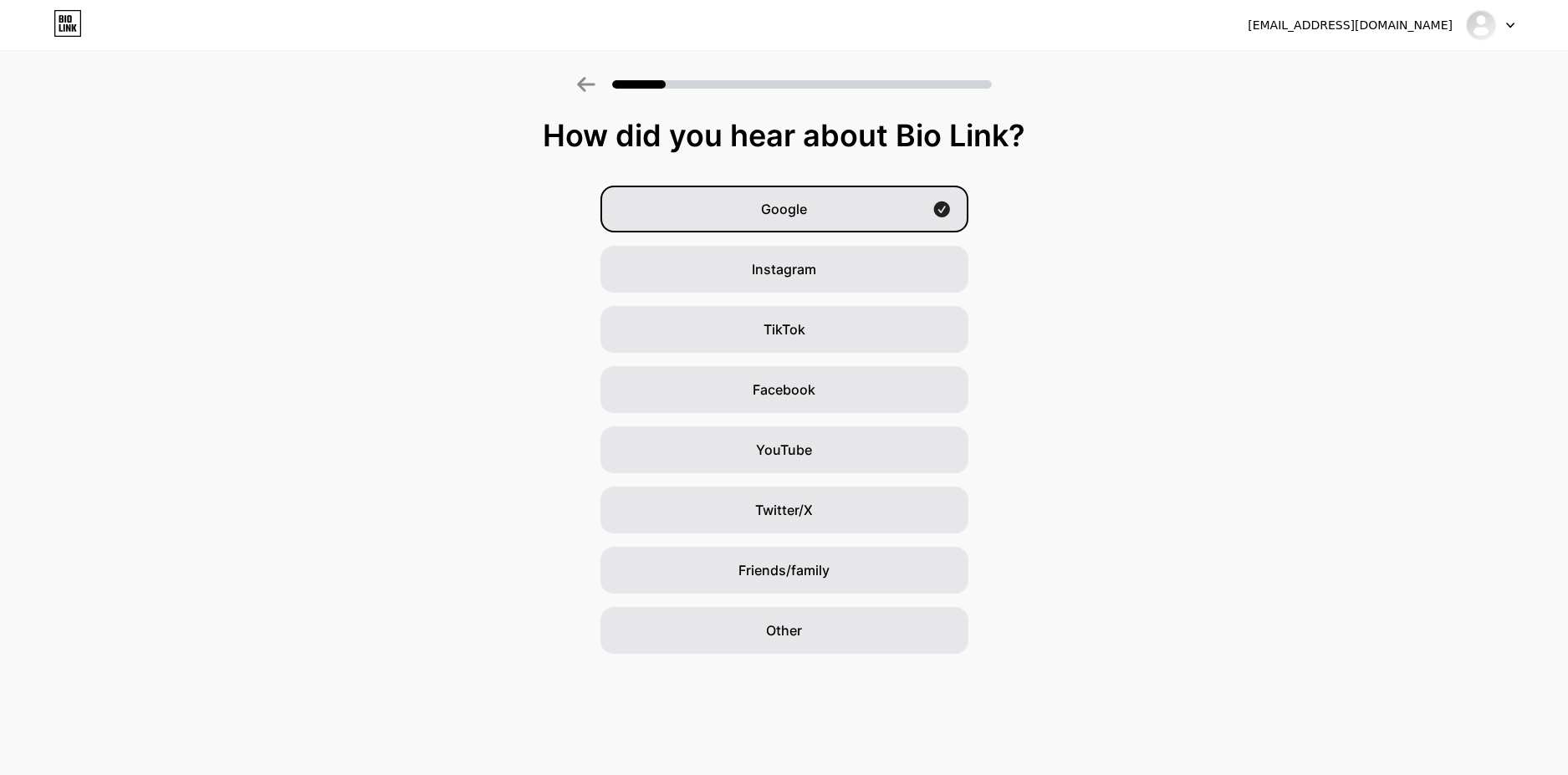
click at [1229, 572] on div "Google Instagram TikTok Facebook YouTube Twitter/X Friends/family Other" at bounding box center [784, 419] width 1568 height 468
click at [579, 87] on icon at bounding box center [586, 85] width 18 height 15
click at [593, 86] on icon at bounding box center [586, 85] width 18 height 15
click at [797, 209] on span "Google" at bounding box center [784, 208] width 46 height 20
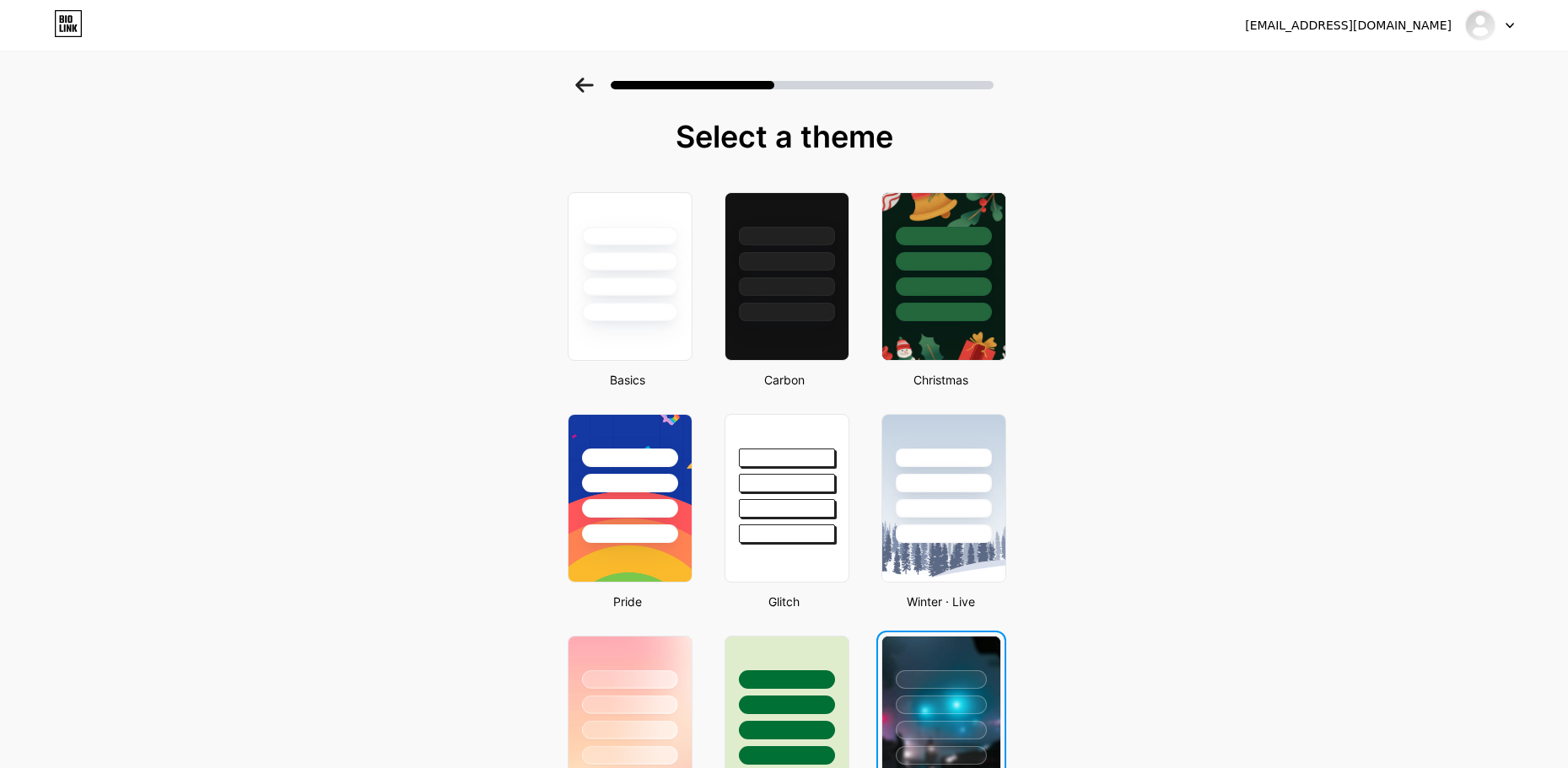
click at [586, 85] on icon at bounding box center [584, 85] width 17 height 15
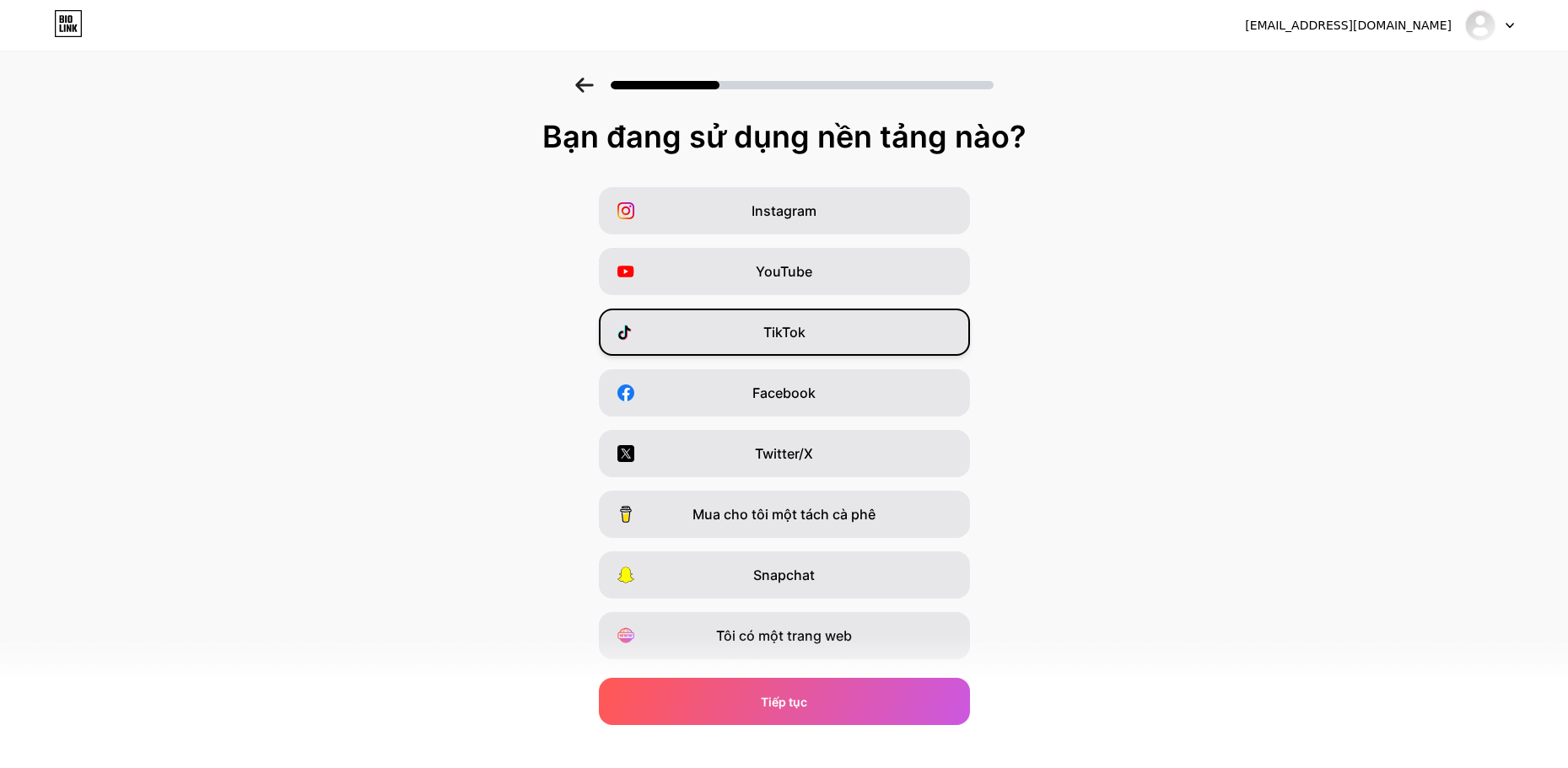
click at [851, 339] on div "TikTok" at bounding box center [784, 332] width 371 height 47
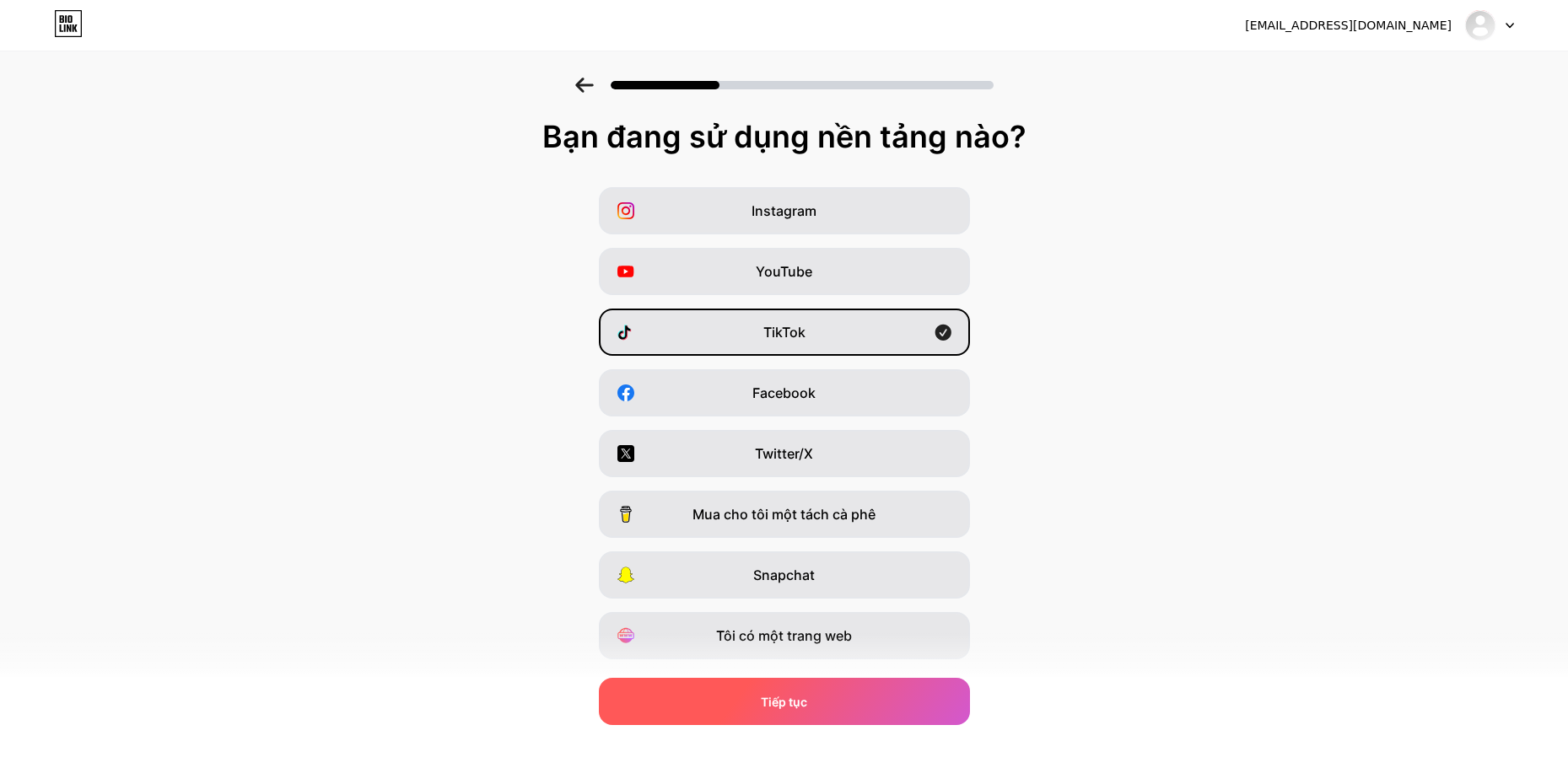
click at [887, 693] on div "Tiếp tục" at bounding box center [784, 701] width 371 height 47
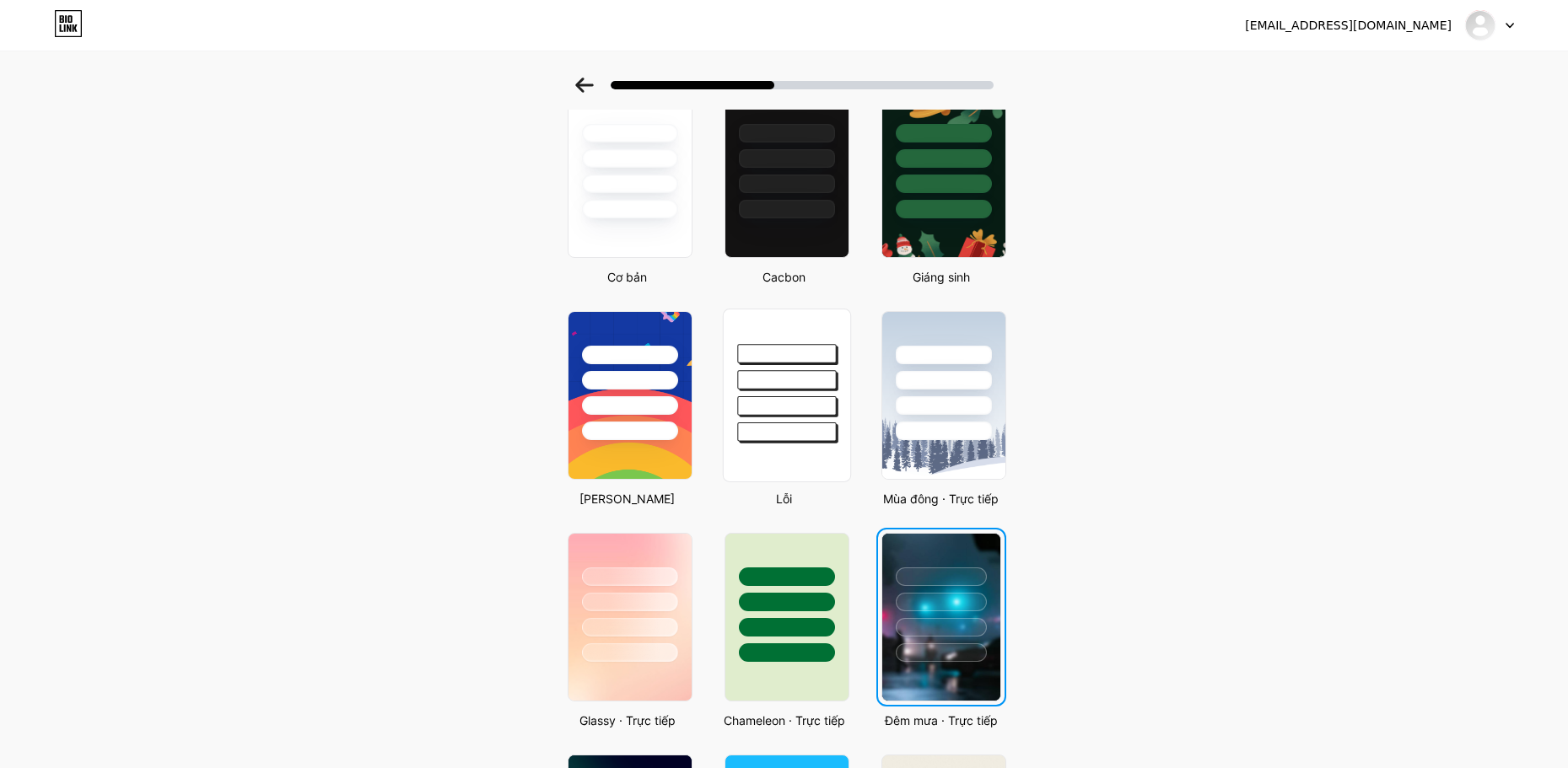
scroll to position [60, 0]
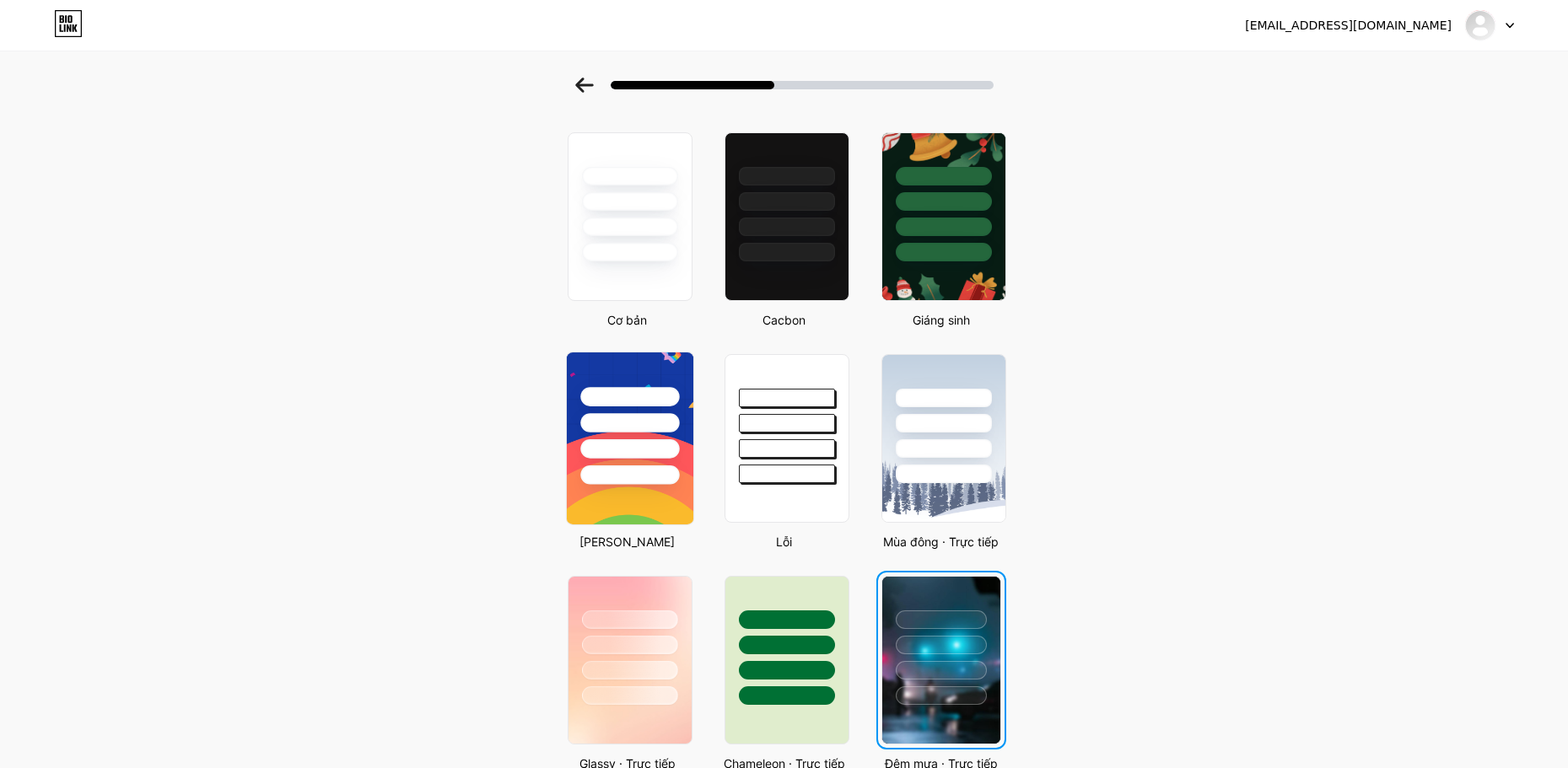
click at [631, 453] on div at bounding box center [630, 448] width 99 height 19
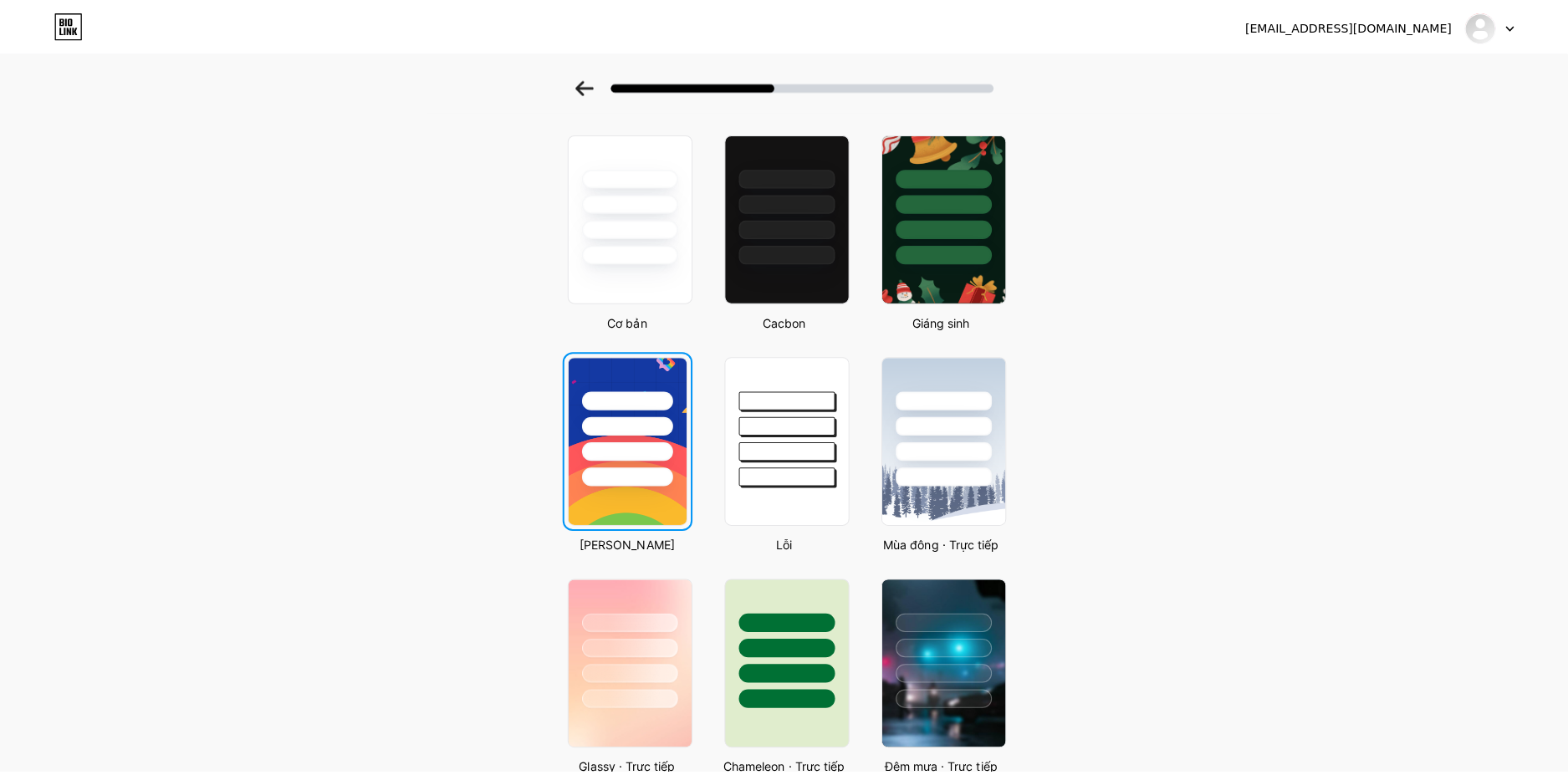
scroll to position [0, 0]
